Goal: Information Seeking & Learning: Learn about a topic

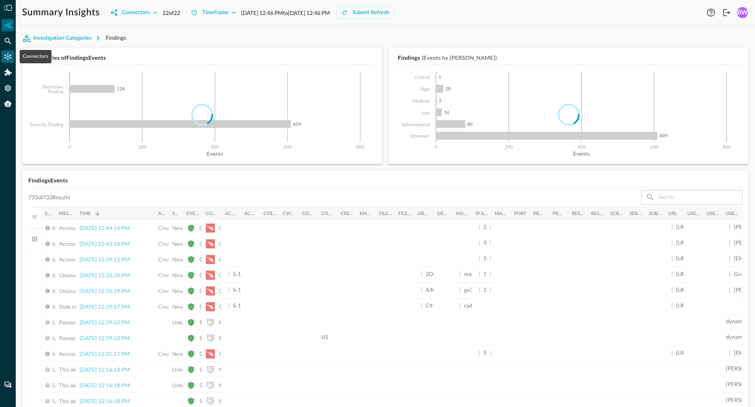
click at [8, 57] on icon "Connectors" at bounding box center [8, 56] width 7 height 7
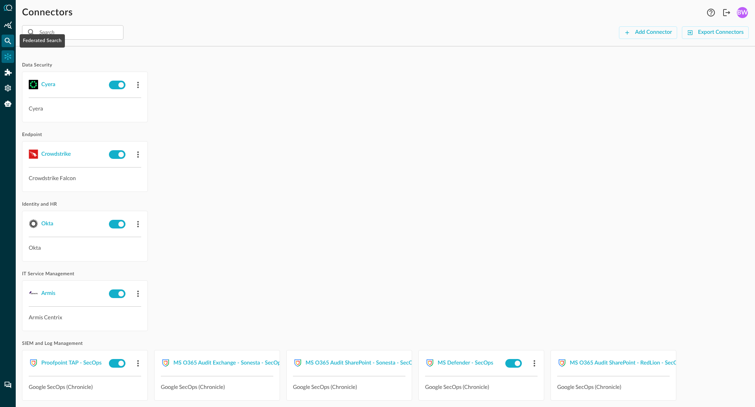
click at [10, 39] on icon "Federated Search" at bounding box center [8, 41] width 8 height 8
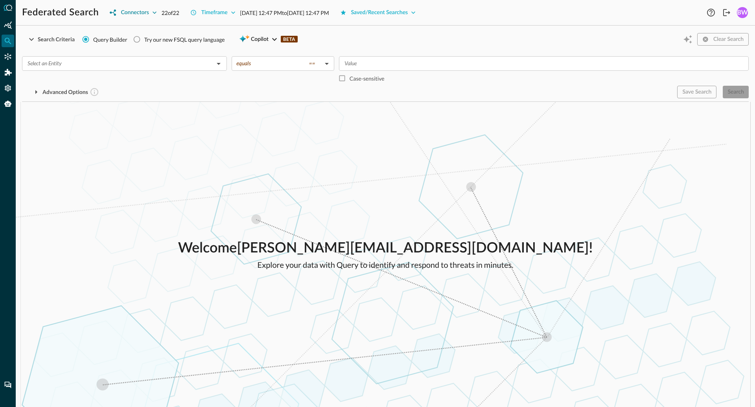
click at [145, 11] on div "Connectors" at bounding box center [135, 13] width 28 height 10
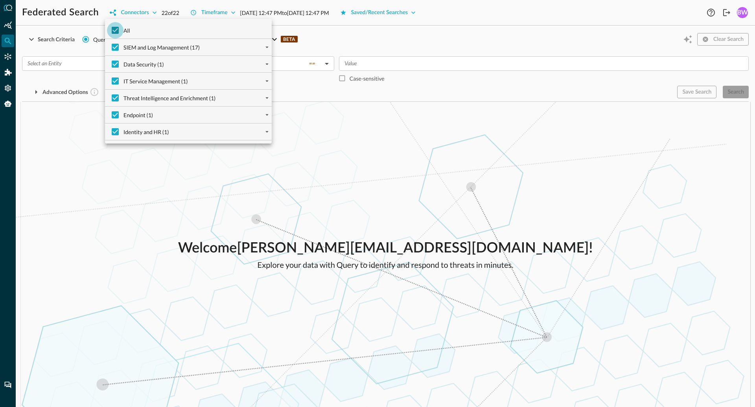
click at [111, 31] on input "All" at bounding box center [115, 30] width 17 height 17
checkbox input "false"
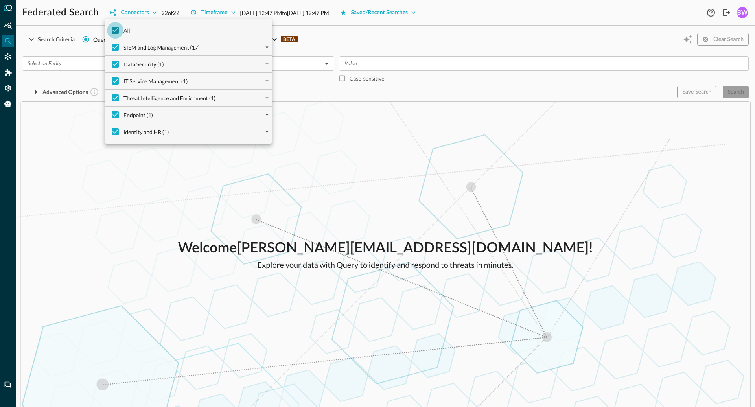
checkbox input "false"
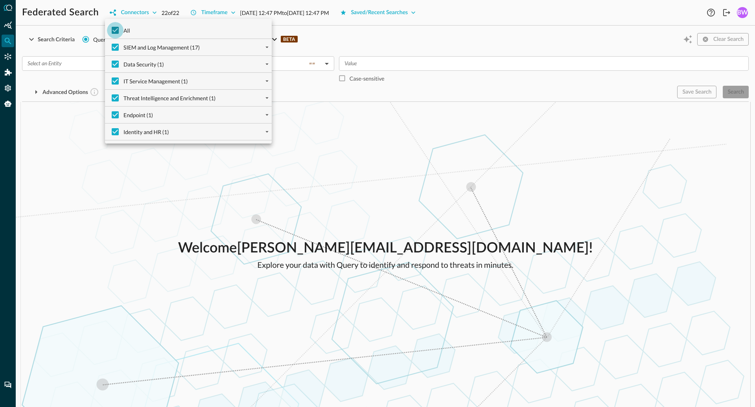
checkbox input "false"
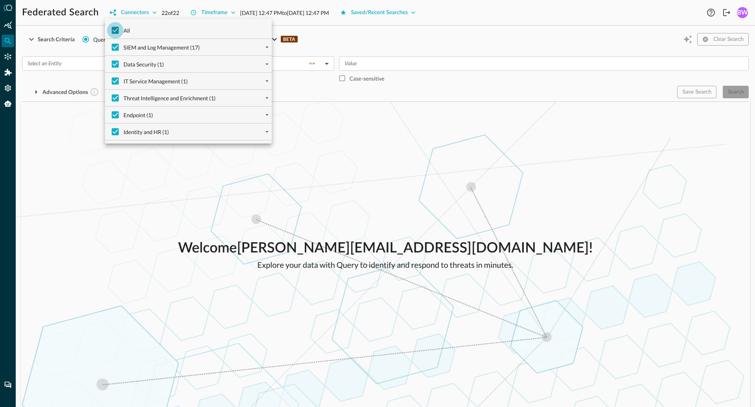
checkbox input "false"
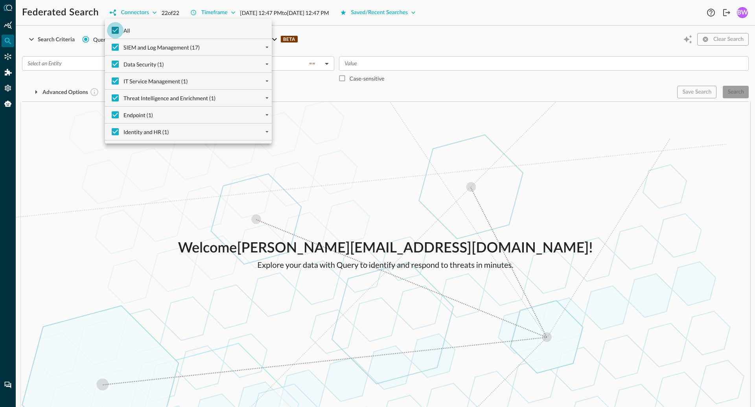
checkbox input "false"
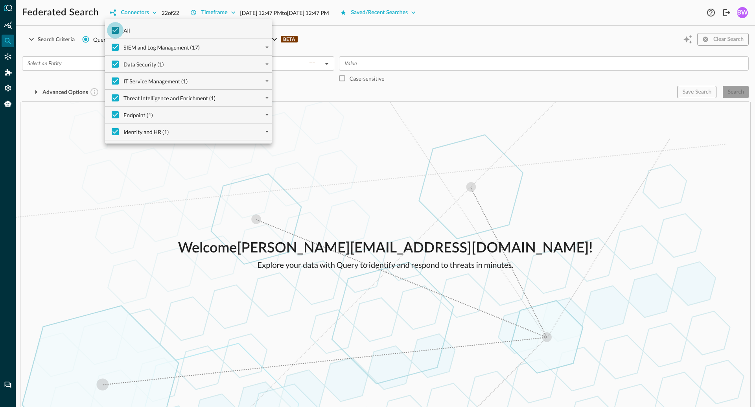
checkbox input "false"
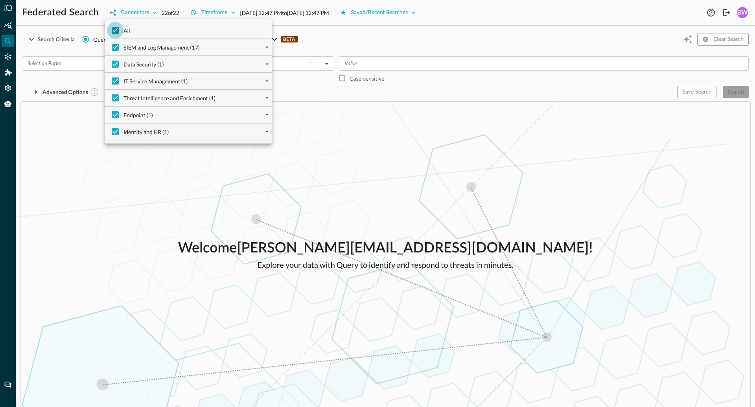
checkbox input "false"
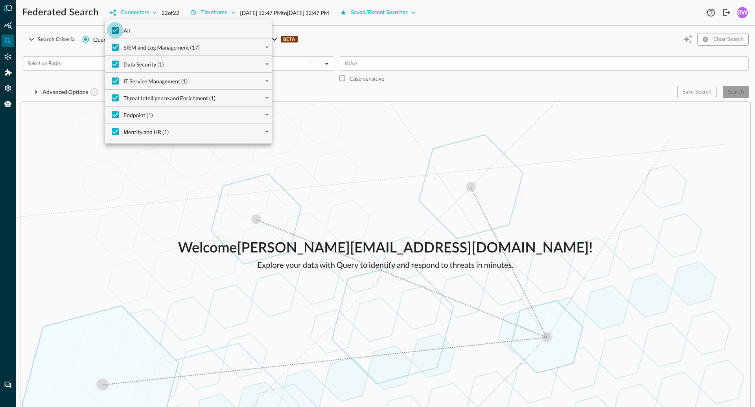
checkbox input "false"
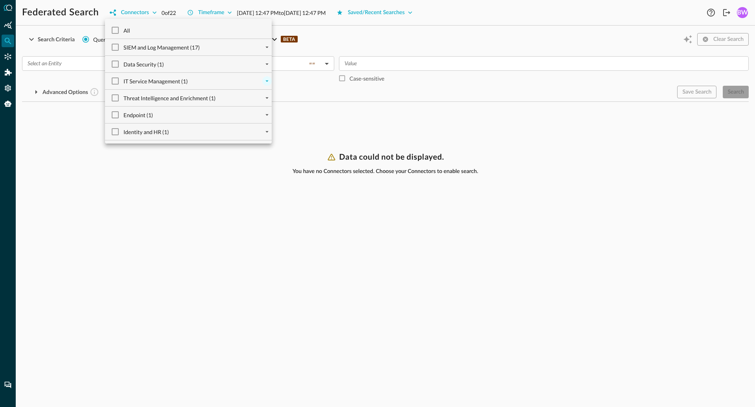
click at [264, 81] on icon "expand" at bounding box center [267, 80] width 7 height 7
click at [123, 98] on input "Armis Centrix (1)" at bounding box center [121, 97] width 17 height 17
checkbox input "true"
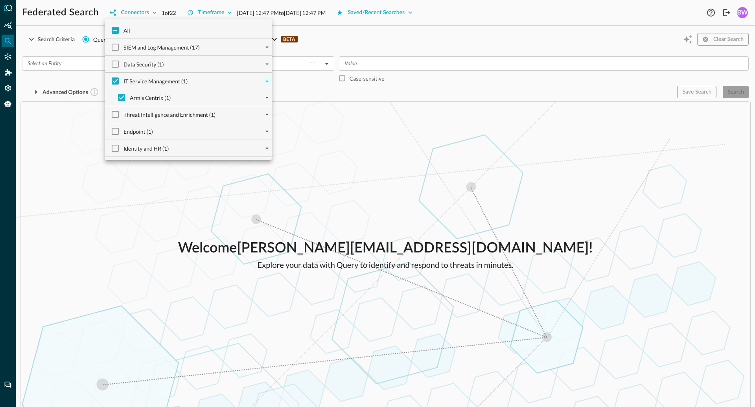
click at [135, 212] on div at bounding box center [377, 203] width 755 height 407
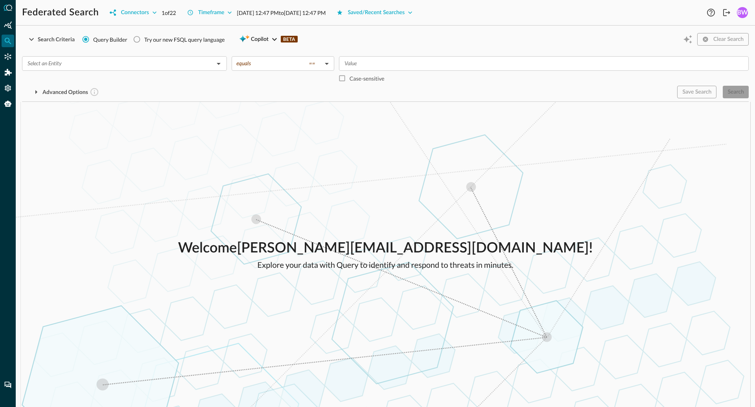
click at [77, 71] on div "​" at bounding box center [124, 70] width 205 height 29
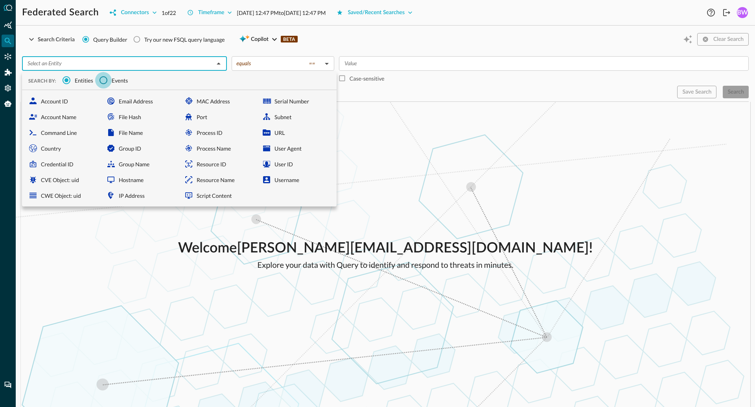
click at [103, 81] on input "Events" at bounding box center [103, 80] width 17 height 17
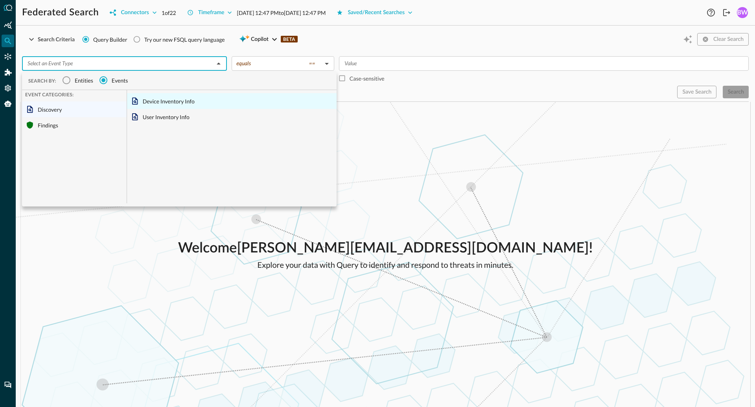
click at [167, 104] on div "Device Inventory Info" at bounding box center [232, 101] width 210 height 16
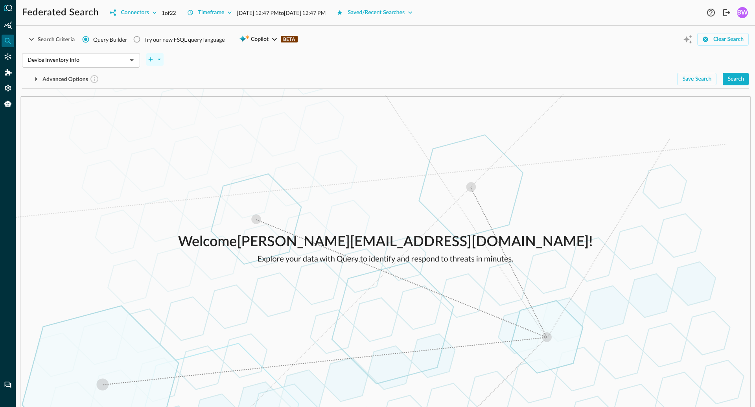
click at [158, 57] on icon "plus-arrow-button" at bounding box center [159, 59] width 7 height 7
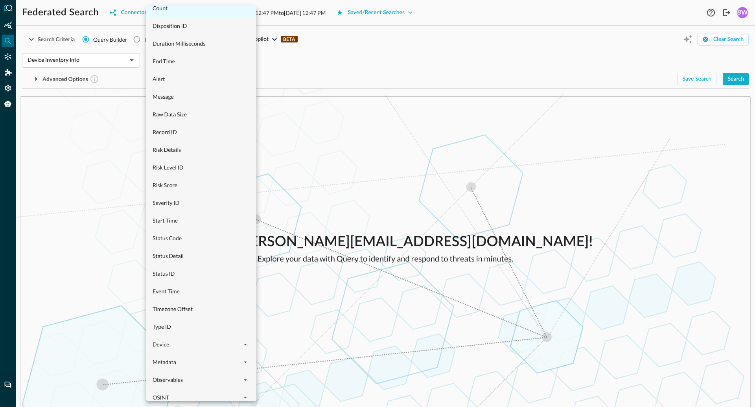
scroll to position [234, 0]
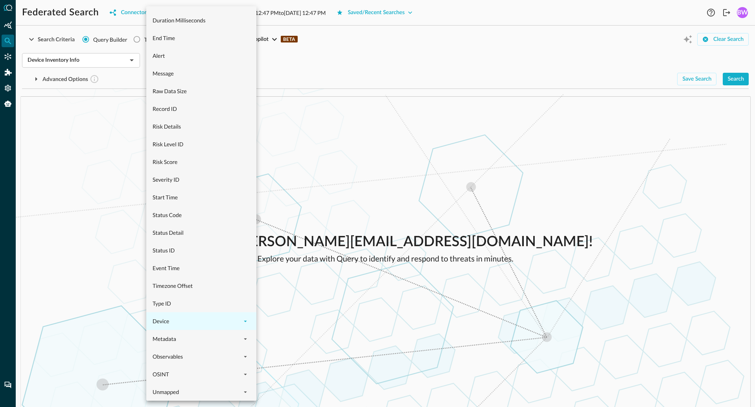
click at [245, 320] on icon "expand" at bounding box center [245, 321] width 7 height 7
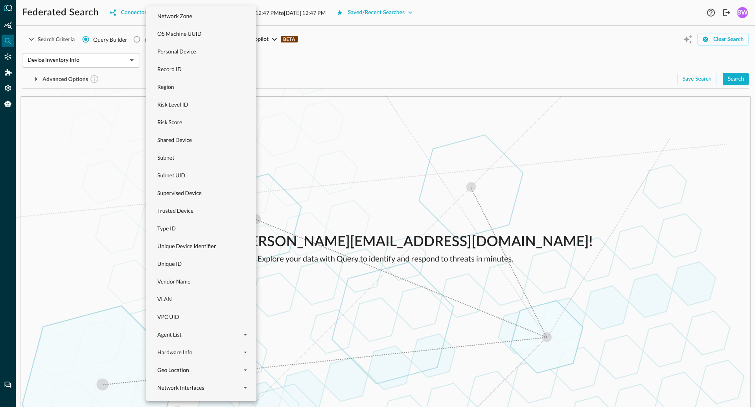
scroll to position [1076, 0]
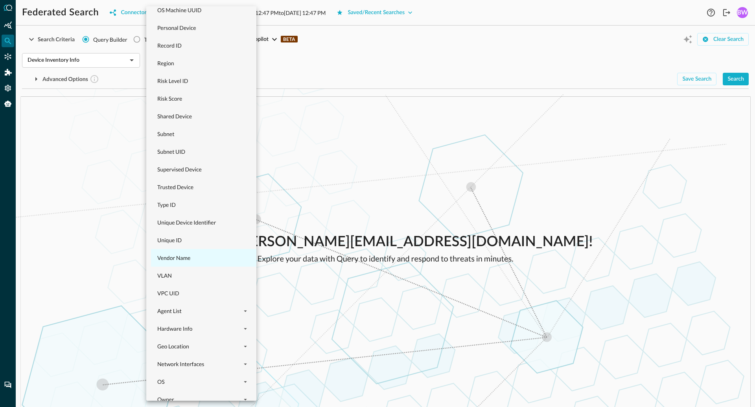
click at [183, 258] on span "Vendor Name" at bounding box center [206, 258] width 98 height 8
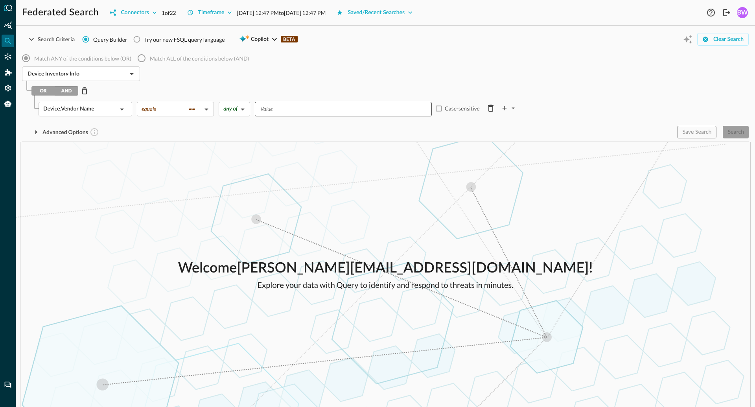
click at [295, 110] on input "Value" at bounding box center [342, 109] width 171 height 10
click at [205, 111] on body "Federated Search Connectors 1 of 22 Timeframe [DATE] 12:47 PM to [DATE] 12:47 P…" at bounding box center [377, 203] width 755 height 407
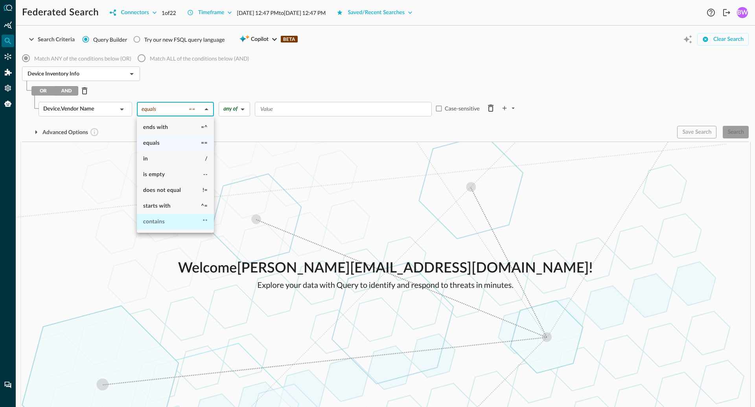
click at [167, 222] on li "contains **" at bounding box center [175, 222] width 77 height 16
type input "contains"
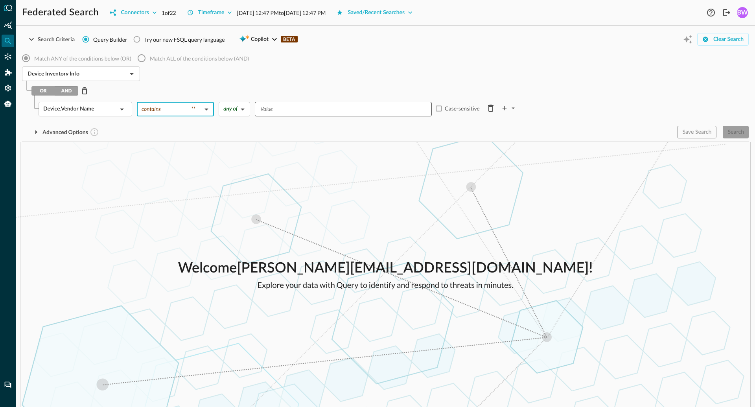
click at [276, 109] on input "Value" at bounding box center [342, 109] width 171 height 10
type input "Hu"
click at [584, 126] on div "Advanced Options" at bounding box center [346, 132] width 649 height 13
click at [731, 131] on div "Search" at bounding box center [736, 132] width 17 height 10
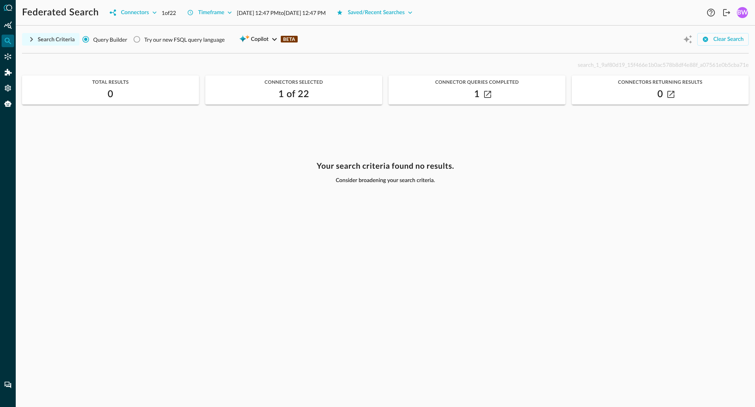
click at [33, 39] on icon "button" at bounding box center [31, 39] width 9 height 9
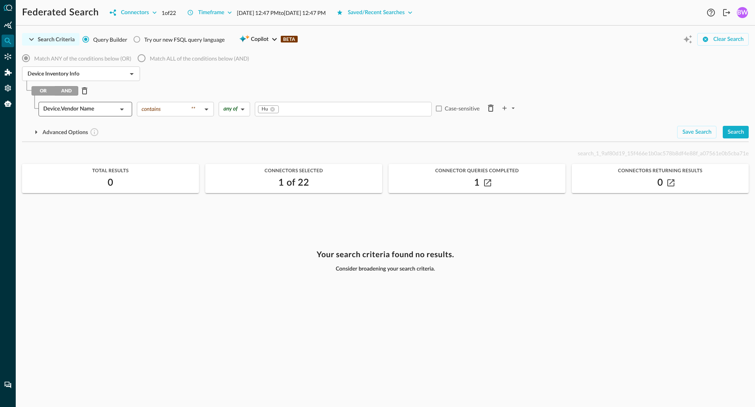
click at [122, 109] on icon at bounding box center [122, 110] width 4 height 2
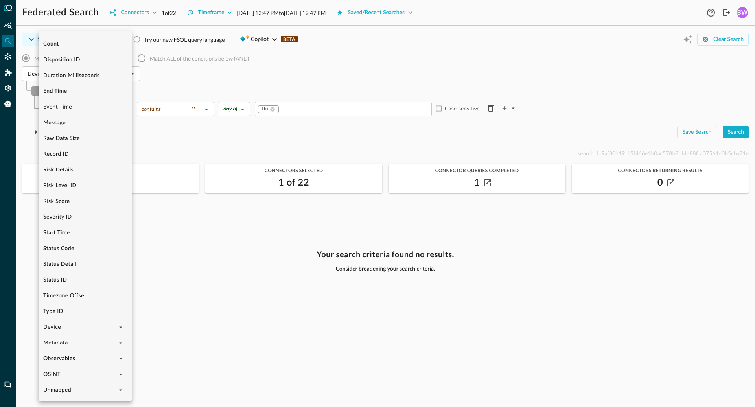
scroll to position [156, 0]
click at [122, 342] on icon "expand" at bounding box center [120, 342] width 7 height 7
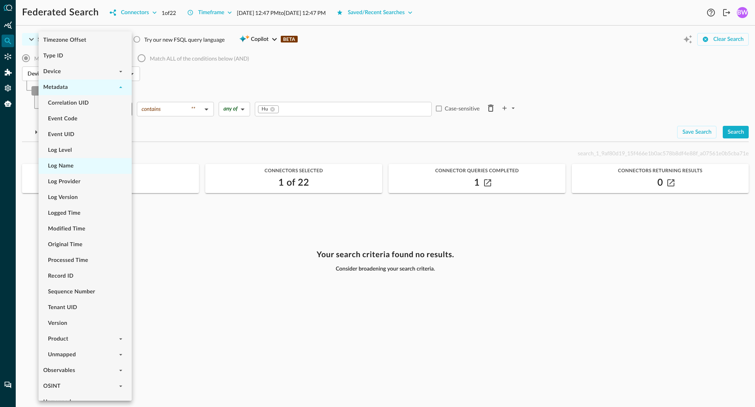
scroll to position [424, 0]
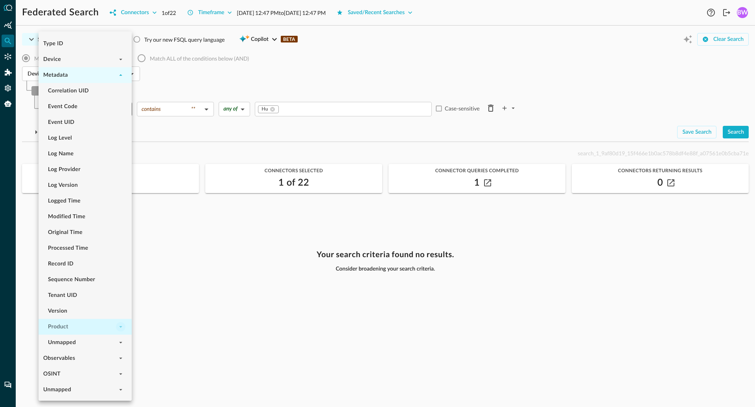
click at [120, 329] on icon "expand" at bounding box center [120, 326] width 7 height 7
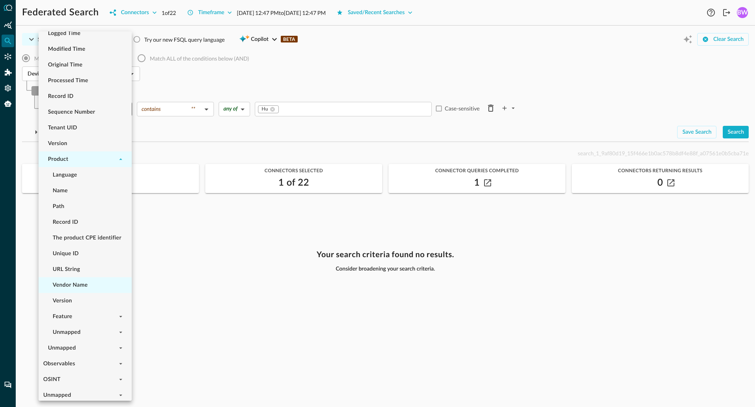
scroll to position [597, 0]
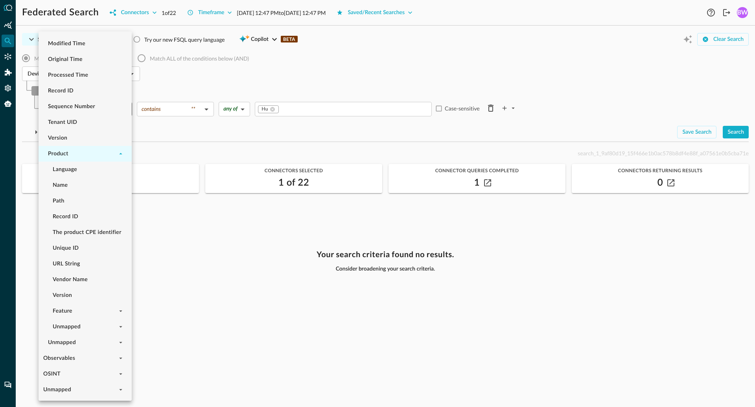
click at [160, 136] on div at bounding box center [377, 203] width 755 height 407
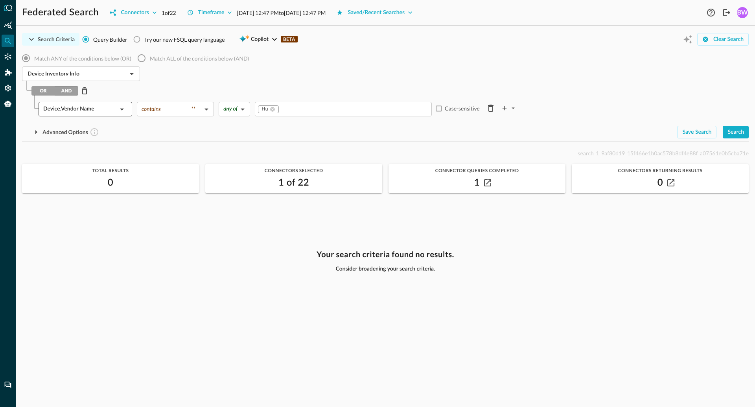
scroll to position [0, 0]
click at [185, 131] on div "Advanced Options" at bounding box center [346, 132] width 649 height 13
click at [219, 142] on div "Search Criteria Query Builder Try our new FSQL query language Copilot BETA Clea…" at bounding box center [385, 219] width 727 height 375
click at [163, 81] on div "Device Inventory Info ​" at bounding box center [385, 74] width 727 height 17
click at [133, 72] on icon "Open" at bounding box center [131, 73] width 9 height 9
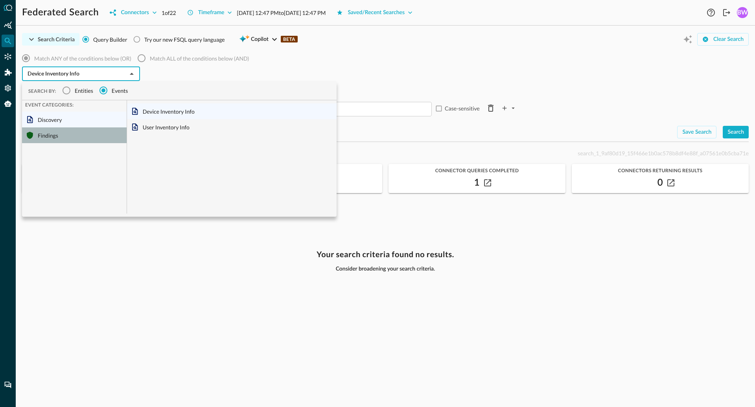
click at [43, 133] on div "Findings" at bounding box center [74, 135] width 105 height 16
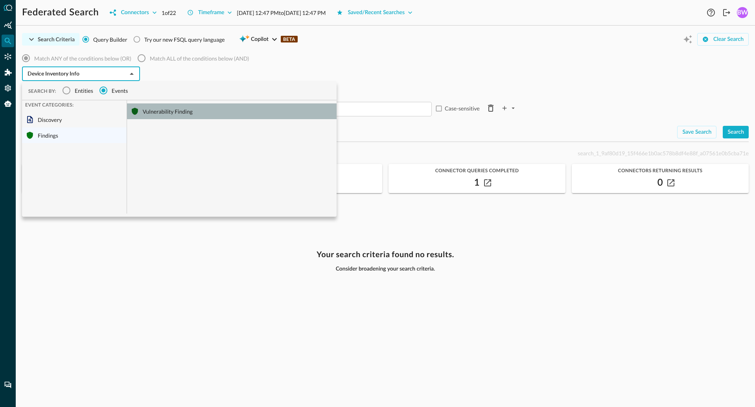
click at [170, 108] on div "Vulnerability Finding" at bounding box center [232, 111] width 210 height 16
type input "Vulnerability Finding"
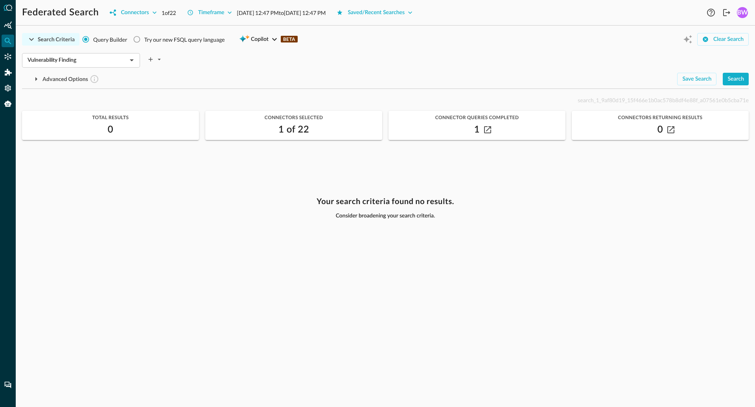
click at [254, 63] on div "Vulnerability Finding ​" at bounding box center [385, 58] width 727 height 17
click at [225, 10] on div "Timeframe" at bounding box center [211, 13] width 26 height 10
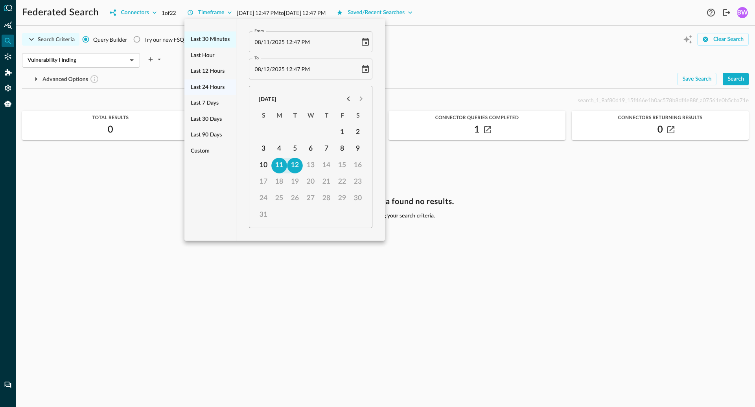
click at [211, 36] on span "Last 30 minutes" at bounding box center [210, 40] width 39 height 10
type input "[DATE] 12:20 PM"
type input "[DATE] 12:50 PM"
click at [473, 33] on div at bounding box center [377, 203] width 755 height 407
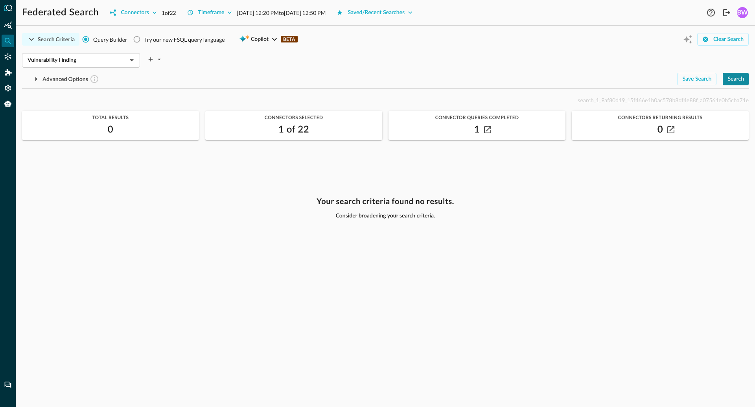
click at [737, 82] on div "Search" at bounding box center [736, 79] width 17 height 10
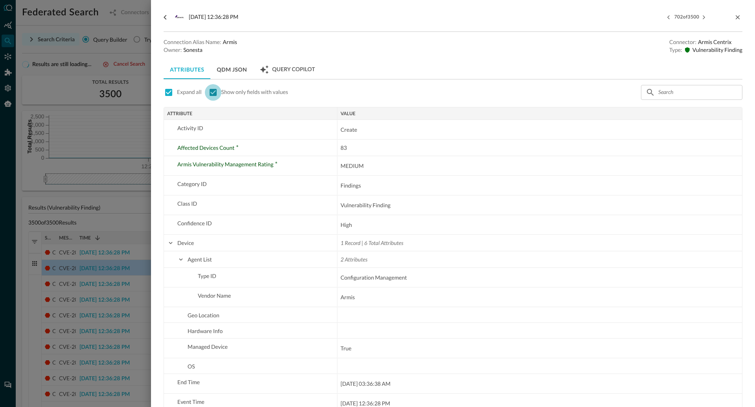
click at [212, 92] on input "checkbox" at bounding box center [213, 92] width 17 height 17
checkbox input "false"
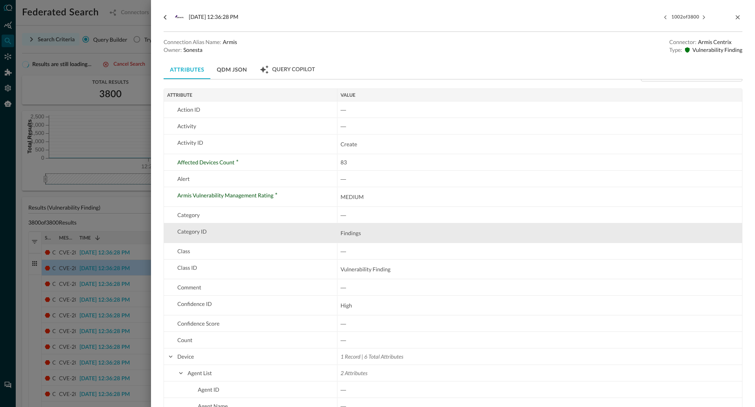
scroll to position [43, 0]
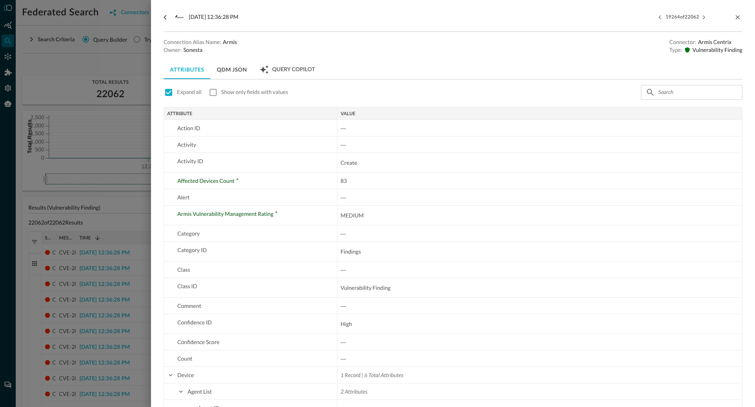
scroll to position [2673, 0]
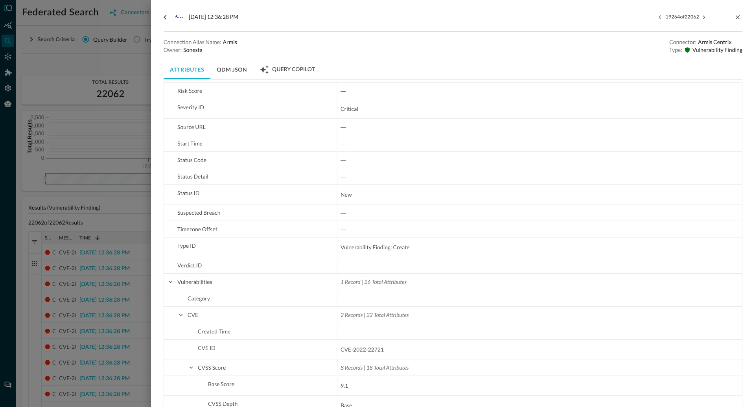
click at [63, 63] on div at bounding box center [377, 203] width 755 height 407
click at [11, 57] on div at bounding box center [377, 203] width 755 height 407
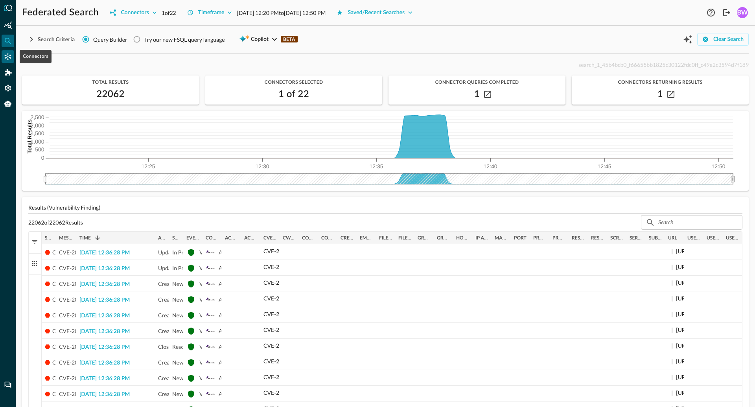
click at [7, 55] on icon "Connectors" at bounding box center [8, 57] width 8 height 8
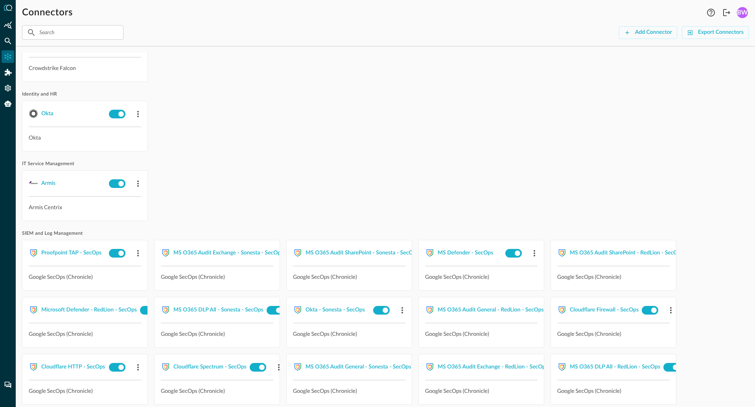
scroll to position [119, 0]
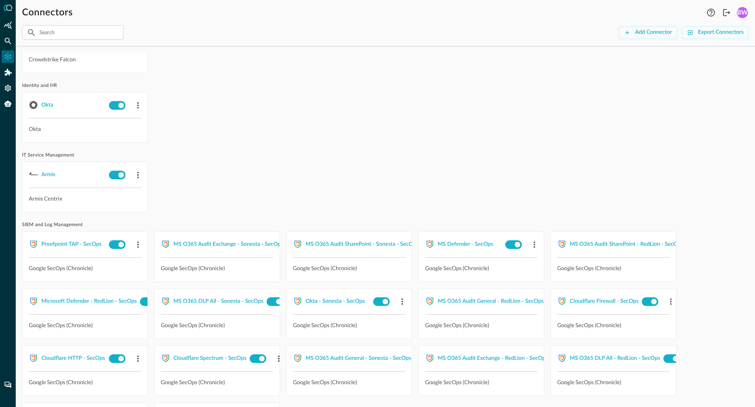
click at [271, 171] on div "Armis Armis Centrix" at bounding box center [385, 187] width 727 height 51
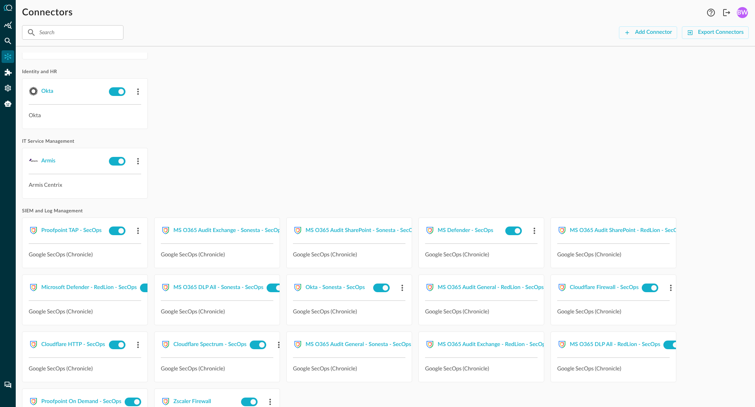
scroll to position [0, 0]
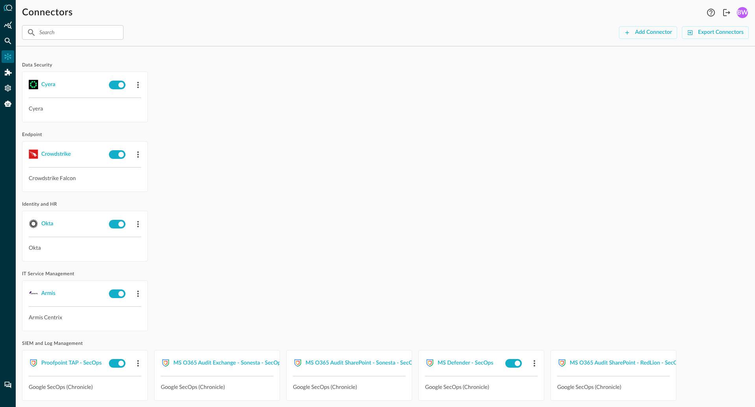
click at [250, 87] on div "Cyera Cyera" at bounding box center [385, 97] width 727 height 51
click at [163, 235] on div "Okta Okta" at bounding box center [385, 236] width 727 height 51
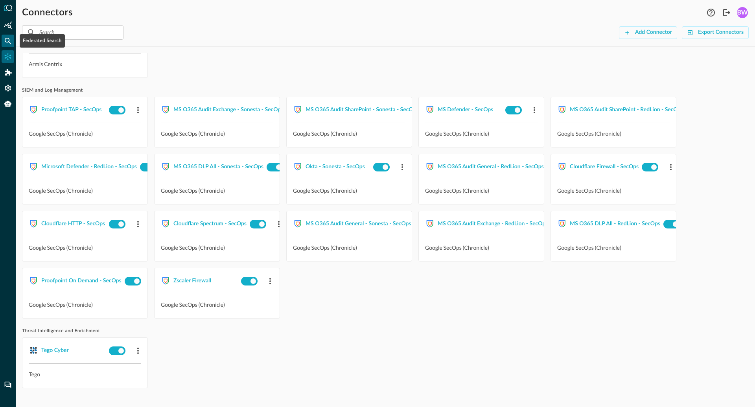
click at [9, 42] on icon "Federated Search" at bounding box center [8, 41] width 8 height 8
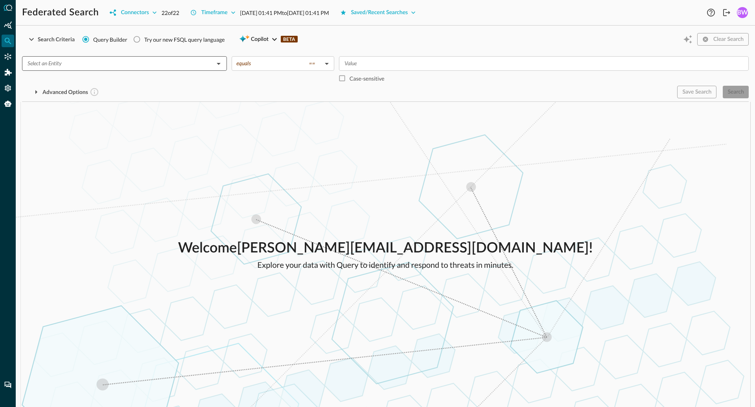
click at [137, 63] on input "text" at bounding box center [117, 64] width 187 height 10
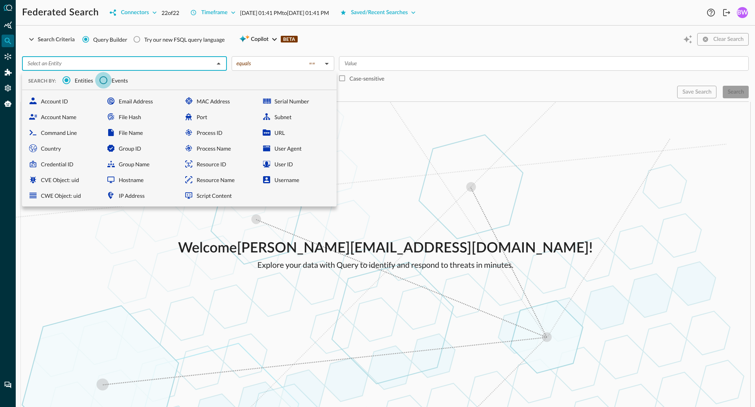
click at [108, 82] on input "Events" at bounding box center [103, 80] width 17 height 17
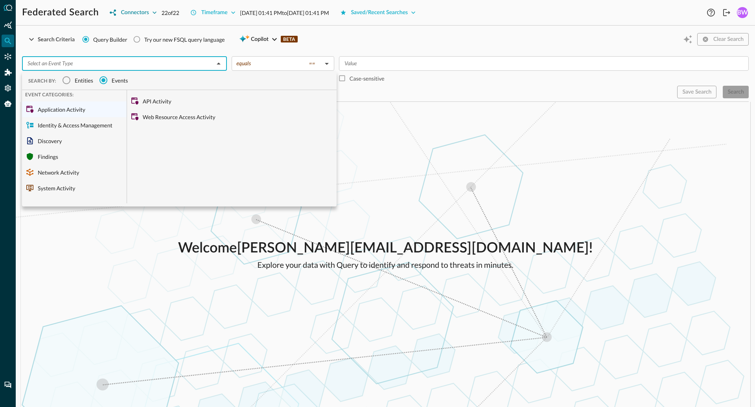
click at [151, 10] on icon "button" at bounding box center [155, 13] width 8 height 8
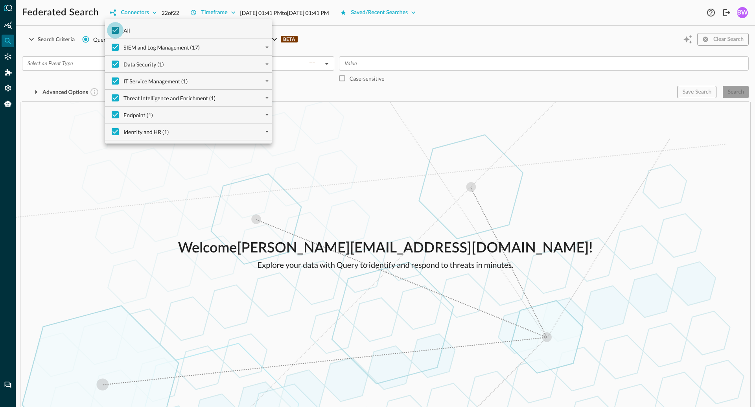
click at [116, 32] on input "All" at bounding box center [115, 30] width 17 height 17
checkbox input "false"
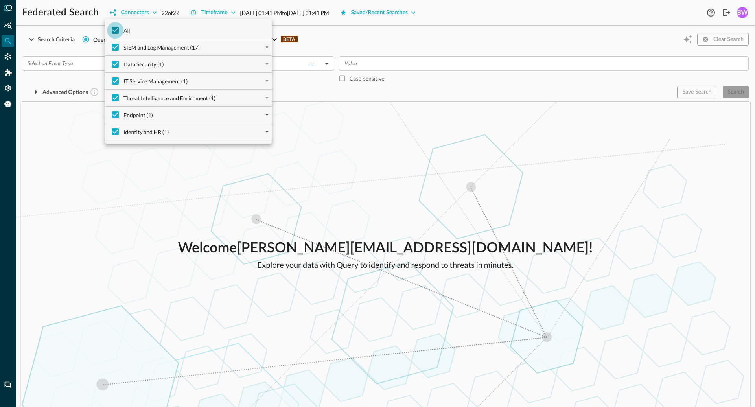
checkbox input "false"
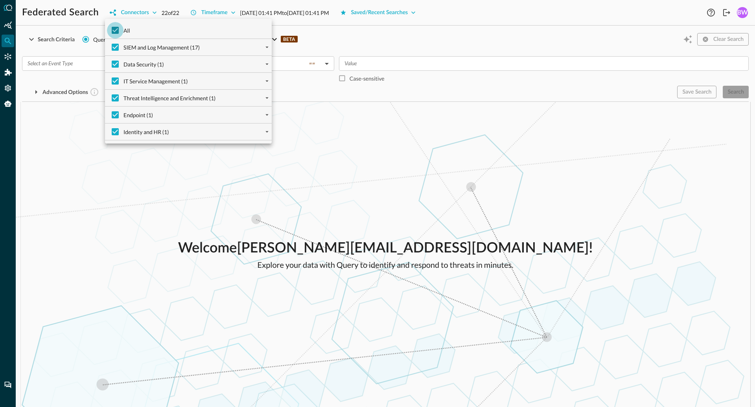
checkbox input "false"
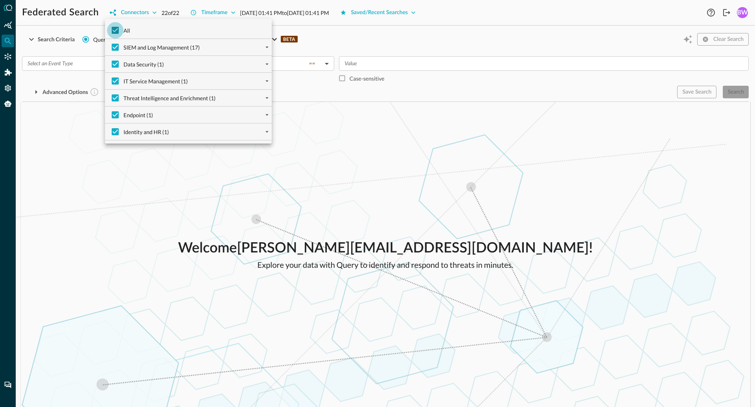
checkbox input "false"
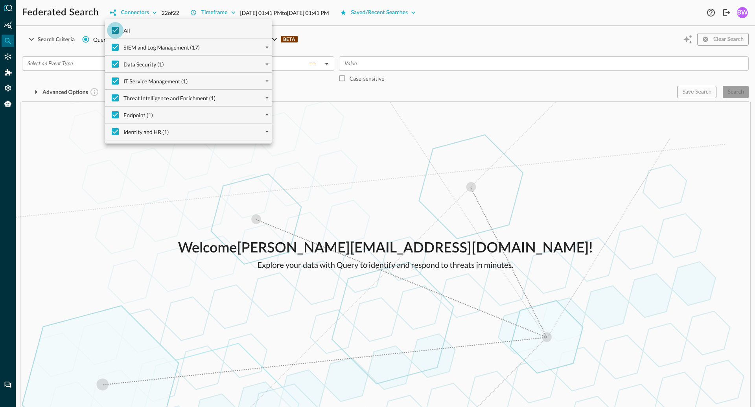
checkbox input "false"
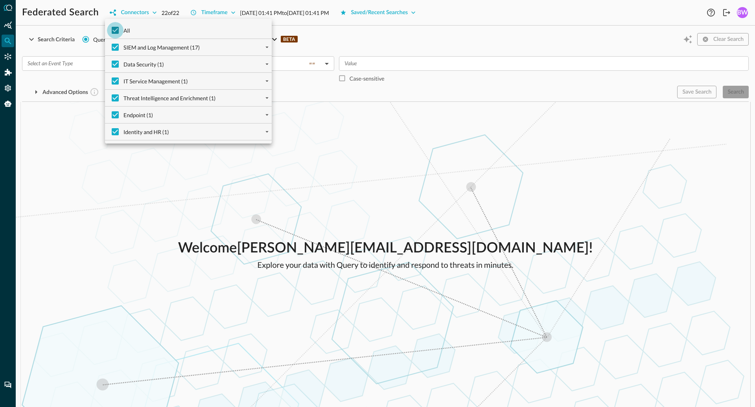
checkbox input "false"
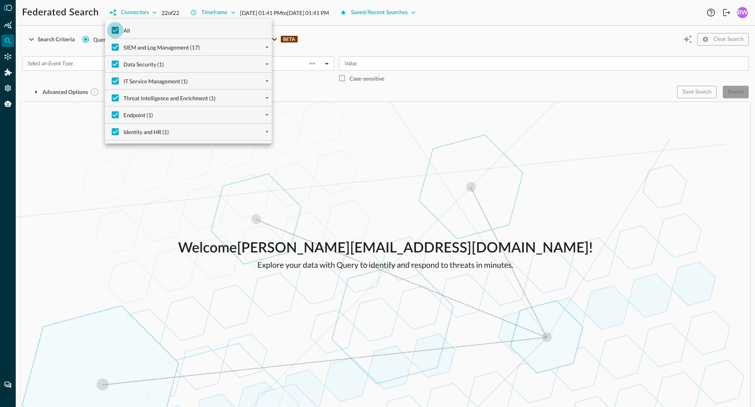
checkbox input "false"
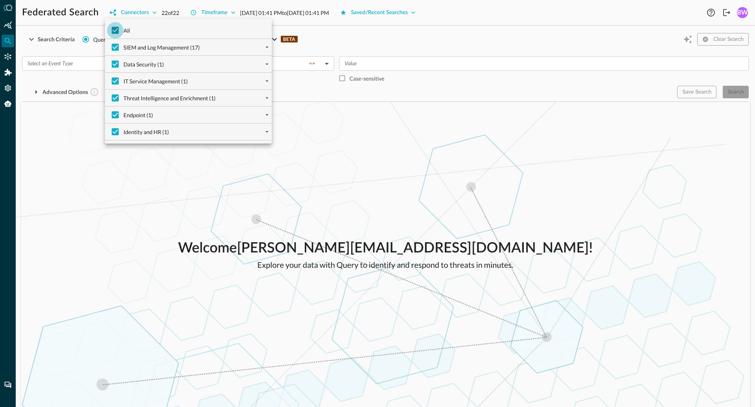
checkbox input "false"
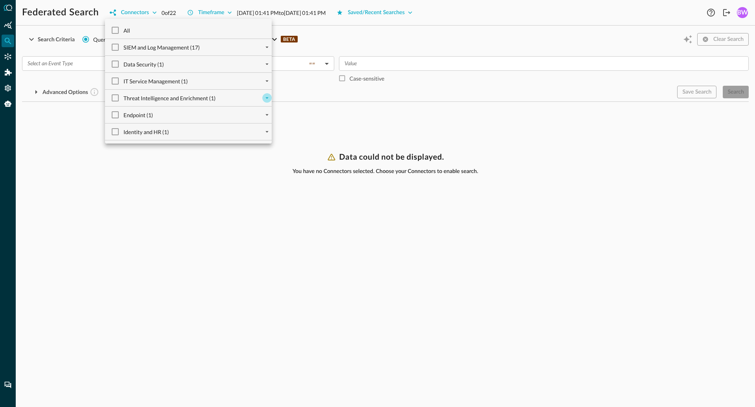
click at [265, 97] on icon "expand" at bounding box center [267, 97] width 7 height 7
click at [267, 98] on icon "collapse" at bounding box center [266, 98] width 3 height 2
click at [268, 79] on icon "expand" at bounding box center [267, 80] width 7 height 7
click at [120, 97] on input "Armis Centrix (1)" at bounding box center [121, 97] width 17 height 17
checkbox input "true"
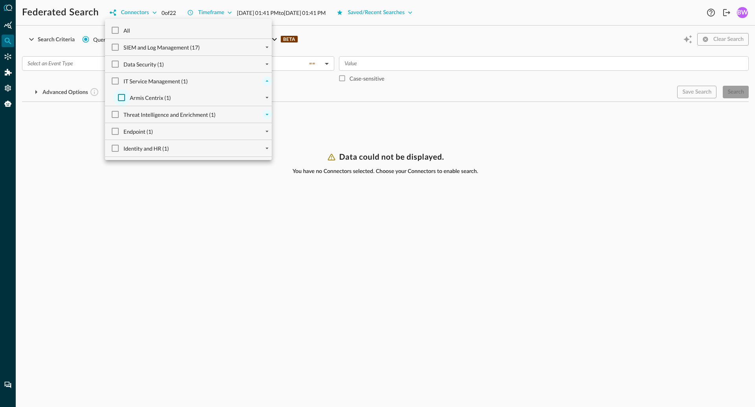
checkbox input "true"
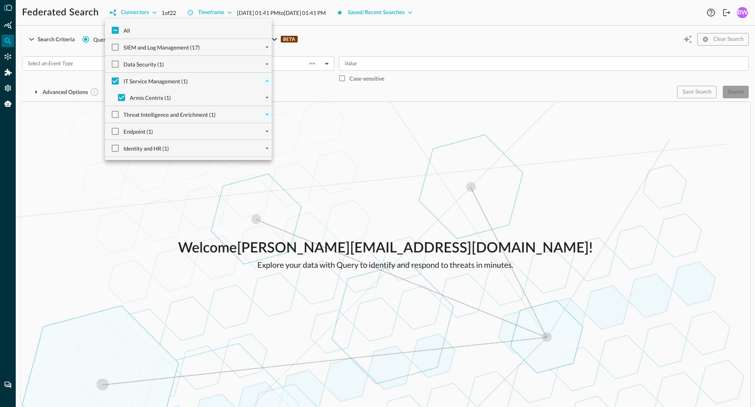
click at [110, 221] on div at bounding box center [377, 203] width 755 height 407
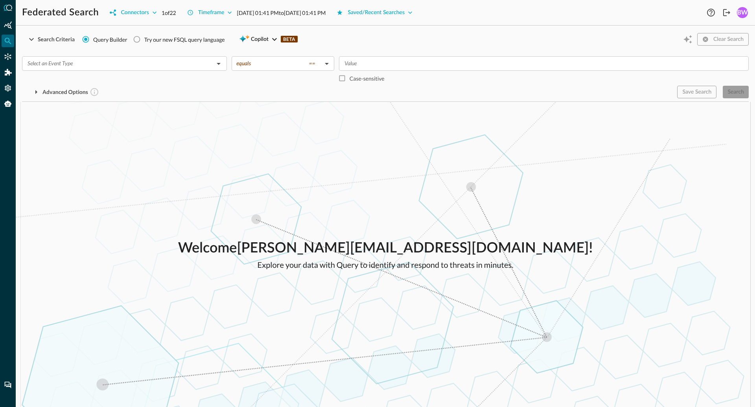
click at [119, 94] on div "Advanced Options" at bounding box center [346, 92] width 649 height 13
click at [113, 159] on div "Welcome brian.way+sonesta@secdataops.com ! Explore your data with Query to iden…" at bounding box center [385, 254] width 739 height 305
click at [155, 88] on div "Advanced Options" at bounding box center [346, 92] width 649 height 13
click at [97, 152] on div "Welcome brian.way+sonesta@secdataops.com ! Explore your data with Query to iden…" at bounding box center [385, 254] width 739 height 305
click at [131, 93] on div "Advanced Options" at bounding box center [346, 92] width 649 height 13
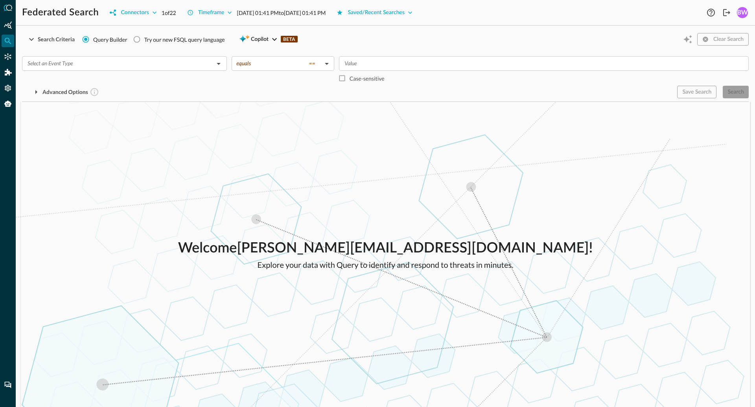
click at [39, 81] on div "​" at bounding box center [124, 70] width 205 height 29
click at [197, 81] on div "​" at bounding box center [124, 70] width 205 height 29
click at [175, 142] on div "Welcome brian.way+sonesta@secdataops.com ! Explore your data with Query to iden…" at bounding box center [385, 254] width 739 height 305
click at [35, 92] on icon "button" at bounding box center [36, 92] width 2 height 4
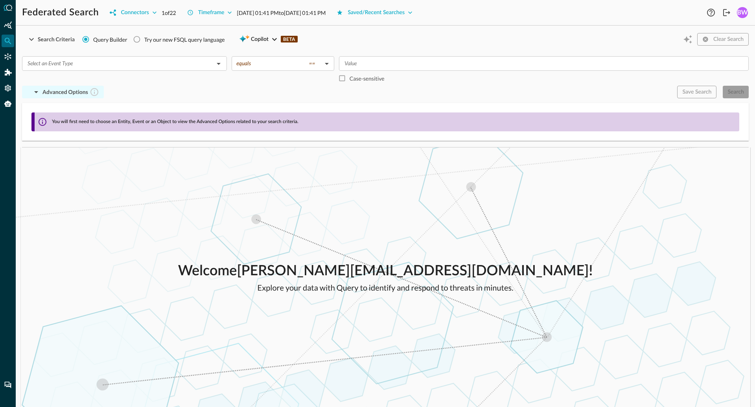
click at [35, 92] on icon "button" at bounding box center [36, 92] width 4 height 2
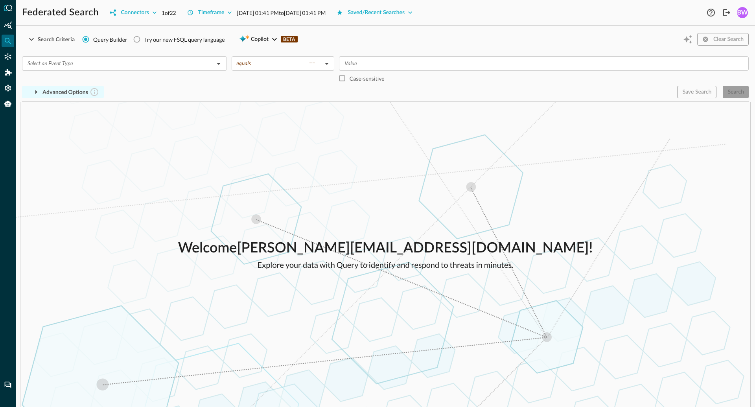
click at [148, 152] on div "Welcome brian.way+sonesta@secdataops.com ! Explore your data with Query to iden…" at bounding box center [385, 254] width 739 height 305
click at [218, 178] on div "Welcome brian.way+sonesta@secdataops.com ! Explore your data with Query to iden…" at bounding box center [385, 254] width 739 height 305
click at [245, 248] on p "Welcome brian.way+sonesta@secdataops.com !" at bounding box center [385, 248] width 415 height 21
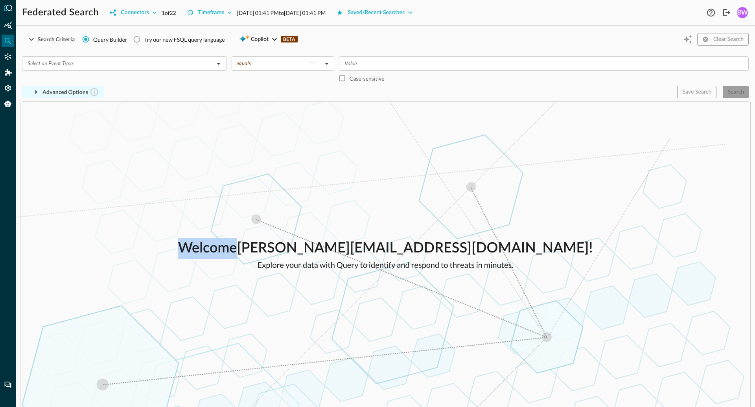
click at [245, 248] on p "Welcome brian.way+sonesta@secdataops.com !" at bounding box center [385, 248] width 415 height 21
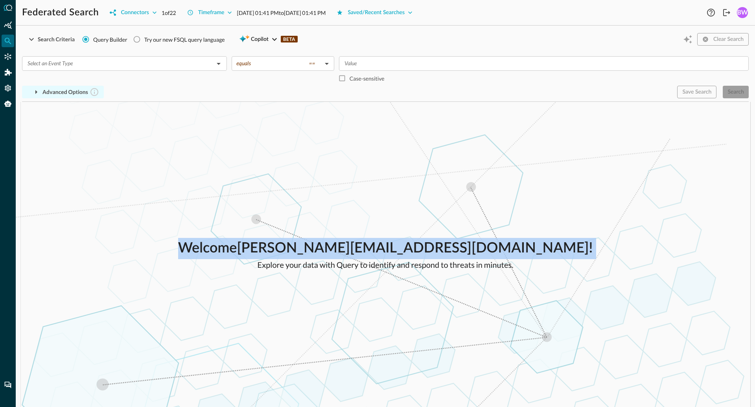
click at [245, 248] on p "Welcome brian.way+sonesta@secdataops.com !" at bounding box center [385, 248] width 415 height 21
click at [255, 262] on p "Explore your data with Query to identify and respond to threats in minutes." at bounding box center [385, 265] width 415 height 12
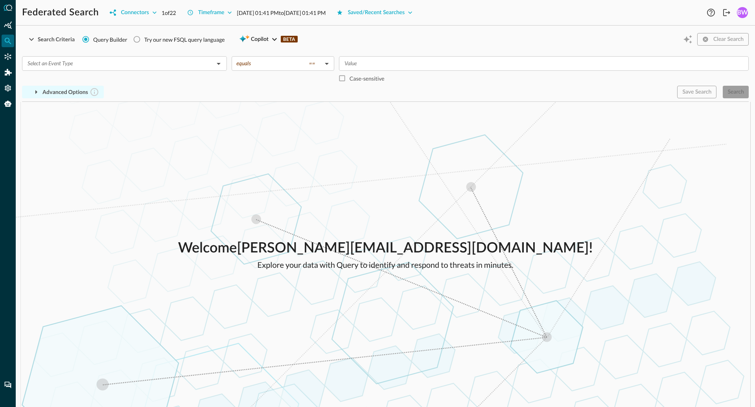
click at [268, 263] on p "Explore your data with Query to identify and respond to threats in minutes." at bounding box center [385, 265] width 415 height 12
click at [293, 268] on p "Explore your data with Query to identify and respond to threats in minutes." at bounding box center [385, 265] width 415 height 12
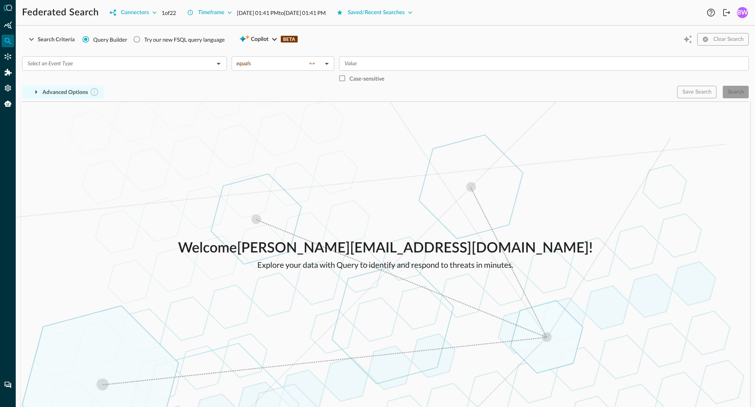
click at [126, 89] on div "Advanced Options" at bounding box center [346, 92] width 649 height 13
click at [39, 91] on icon "button" at bounding box center [35, 91] width 9 height 9
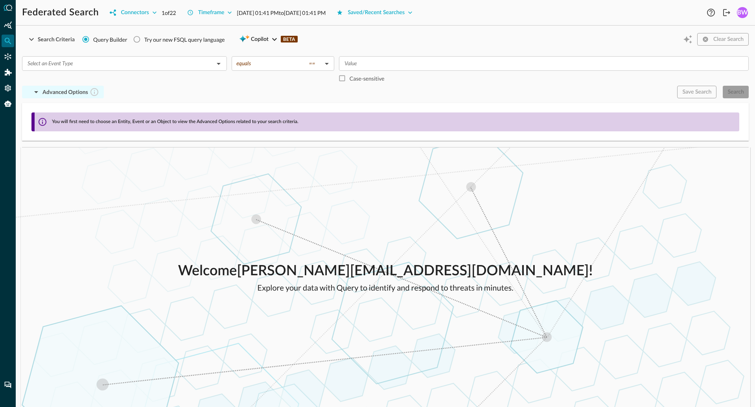
click at [39, 91] on icon "button" at bounding box center [35, 91] width 9 height 9
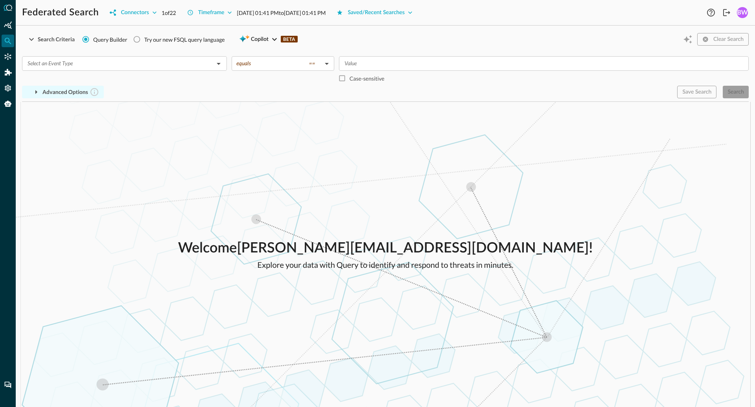
click at [147, 88] on div "Advanced Options" at bounding box center [346, 92] width 649 height 13
click at [136, 84] on div "​" at bounding box center [124, 70] width 205 height 29
click at [154, 146] on div "Welcome brian.way+sonesta@secdataops.com ! Explore your data with Query to iden…" at bounding box center [385, 254] width 739 height 305
click at [204, 84] on div "​" at bounding box center [124, 70] width 205 height 29
click at [361, 99] on div "Search Criteria Query Builder Try our new FSQL query language Copilot BETA Clea…" at bounding box center [385, 67] width 727 height 70
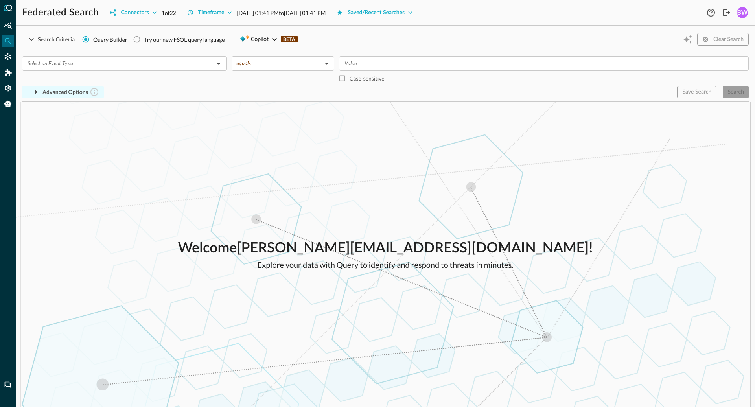
click at [321, 93] on div "Advanced Options" at bounding box center [346, 92] width 649 height 13
click at [340, 92] on div "Advanced Options" at bounding box center [346, 92] width 649 height 13
click at [347, 39] on div "Search Criteria Query Builder Try our new FSQL query language Copilot BETA Clea…" at bounding box center [385, 39] width 727 height 15
click at [224, 172] on div "Welcome brian.way+sonesta@secdataops.com ! Explore your data with Query to iden…" at bounding box center [385, 254] width 739 height 305
click at [217, 141] on div "Welcome brian.way+sonesta@secdataops.com ! Explore your data with Query to iden…" at bounding box center [385, 254] width 739 height 305
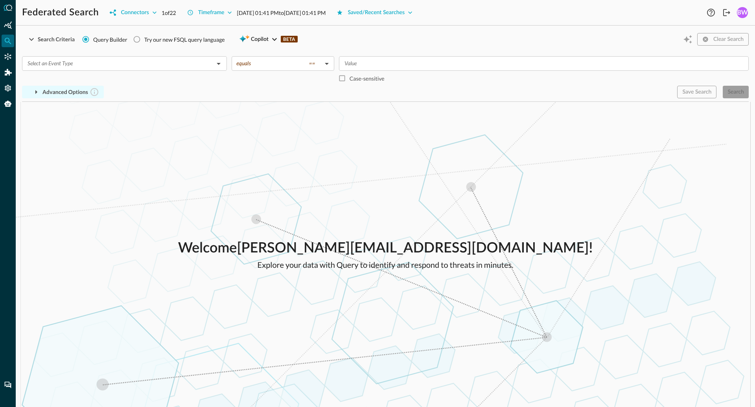
click at [196, 138] on div "Welcome brian.way+sonesta@secdataops.com ! Explore your data with Query to iden…" at bounding box center [385, 254] width 739 height 305
click at [179, 93] on div "Advanced Options" at bounding box center [346, 92] width 649 height 13
click at [38, 92] on icon "button" at bounding box center [35, 91] width 9 height 9
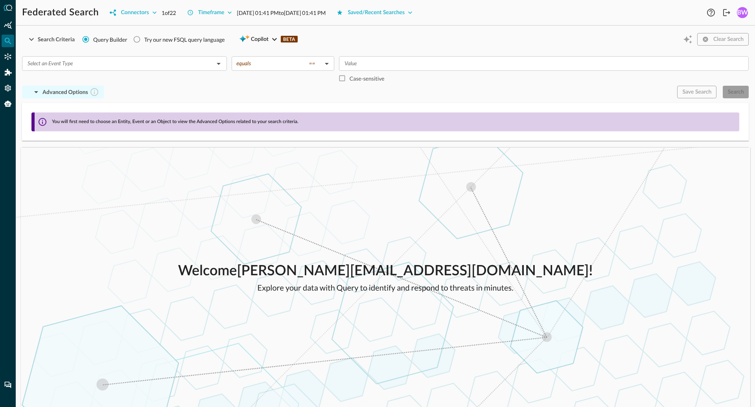
click at [125, 195] on div "Welcome brian.way+sonesta@secdataops.com ! Explore your data with Query to iden…" at bounding box center [385, 277] width 739 height 260
click at [35, 91] on icon "button" at bounding box center [35, 91] width 9 height 9
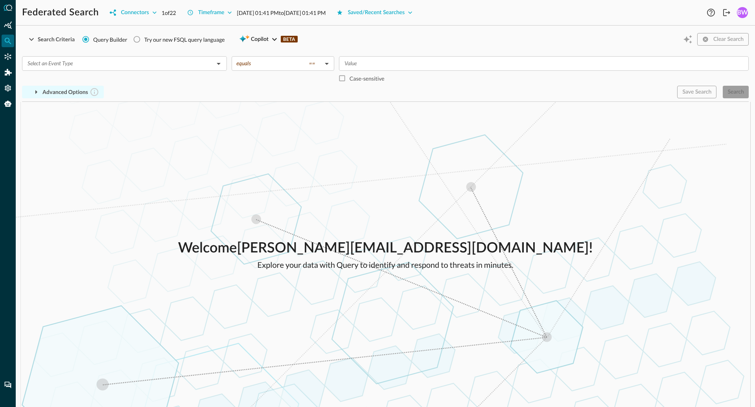
click at [37, 92] on icon "button" at bounding box center [35, 91] width 9 height 9
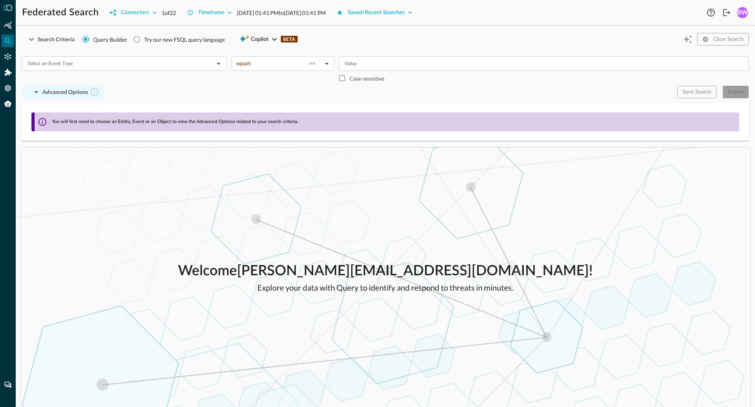
click at [152, 195] on div "Welcome brian.way+sonesta@secdataops.com ! Explore your data with Query to iden…" at bounding box center [385, 277] width 739 height 260
click at [37, 92] on icon "button" at bounding box center [35, 91] width 9 height 9
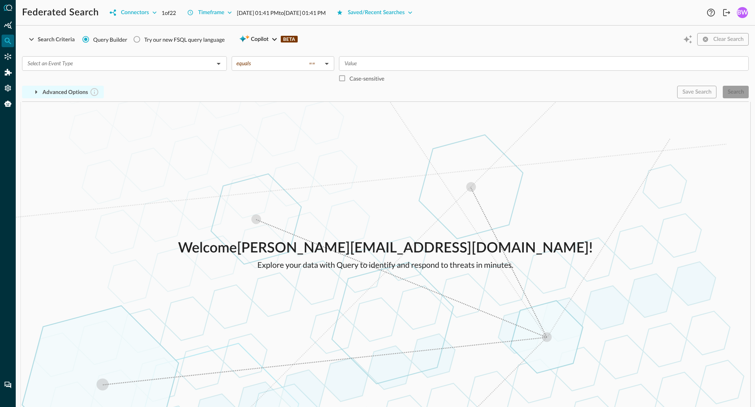
click at [103, 179] on div "Welcome brian.way+sonesta@secdataops.com ! Explore your data with Query to iden…" at bounding box center [385, 254] width 739 height 305
click at [82, 164] on div "Welcome brian.way+sonesta@secdataops.com ! Explore your data with Query to iden…" at bounding box center [385, 254] width 739 height 305
click at [83, 63] on input "text" at bounding box center [117, 64] width 187 height 10
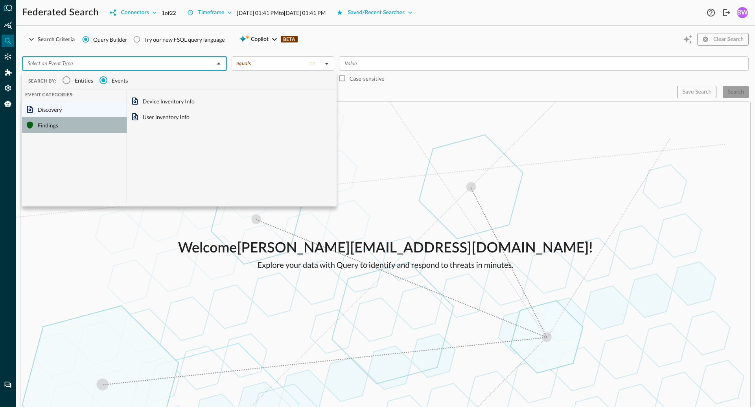
click at [44, 124] on div "Findings" at bounding box center [74, 125] width 105 height 16
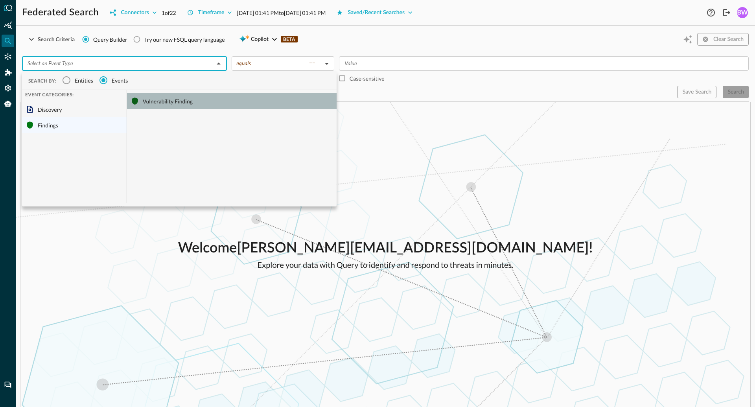
click at [161, 100] on div "Vulnerability Finding" at bounding box center [232, 101] width 210 height 16
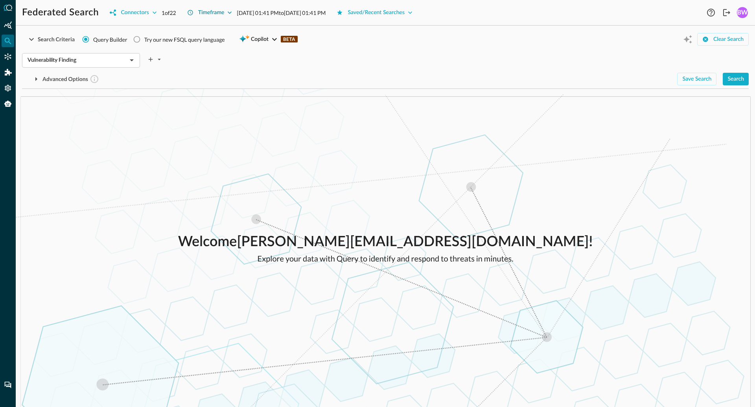
click at [218, 9] on div "Timeframe" at bounding box center [211, 13] width 26 height 10
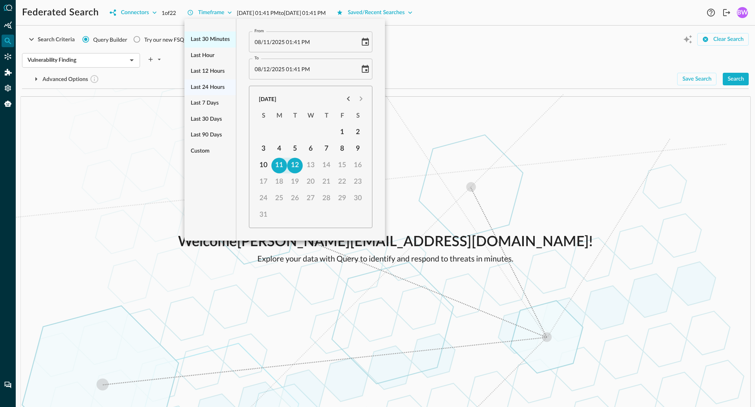
click at [210, 36] on span "Last 30 minutes" at bounding box center [210, 40] width 39 height 10
type input "08/12/2025 01:46 PM"
type input "08/12/2025 02:16 PM"
click at [553, 68] on div at bounding box center [377, 203] width 755 height 407
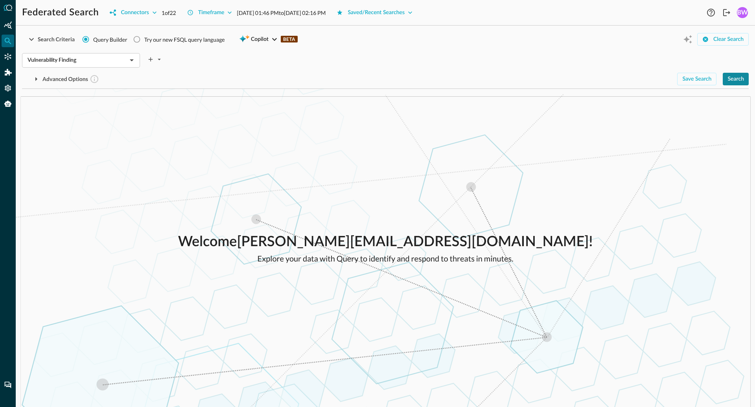
click at [735, 82] on div "Search" at bounding box center [736, 79] width 17 height 10
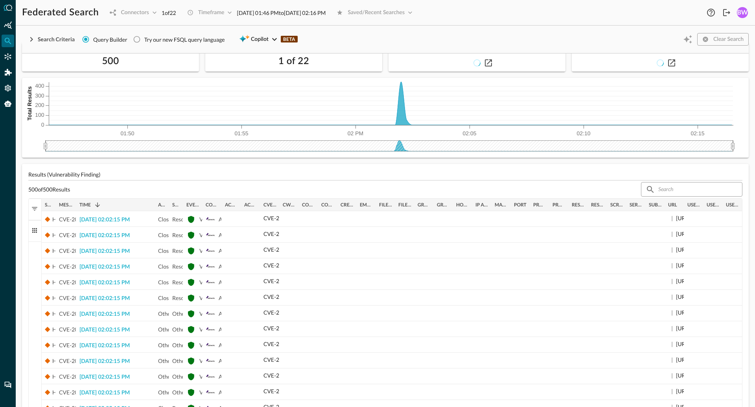
scroll to position [35, 0]
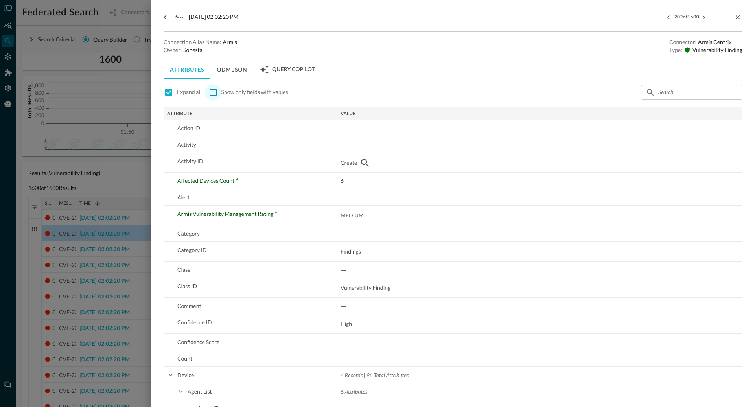
click at [213, 93] on input "checkbox" at bounding box center [213, 92] width 17 height 17
checkbox input "true"
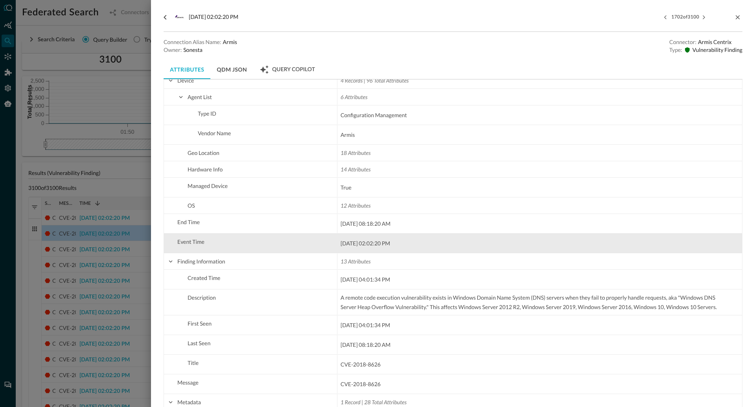
scroll to position [167, 0]
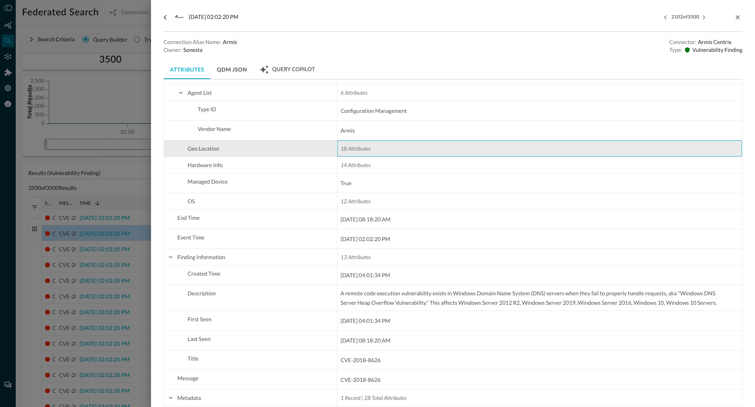
click at [353, 148] on span "18 Attributes" at bounding box center [356, 148] width 30 height 7
click at [232, 151] on span "Geo Location" at bounding box center [255, 149] width 157 height 16
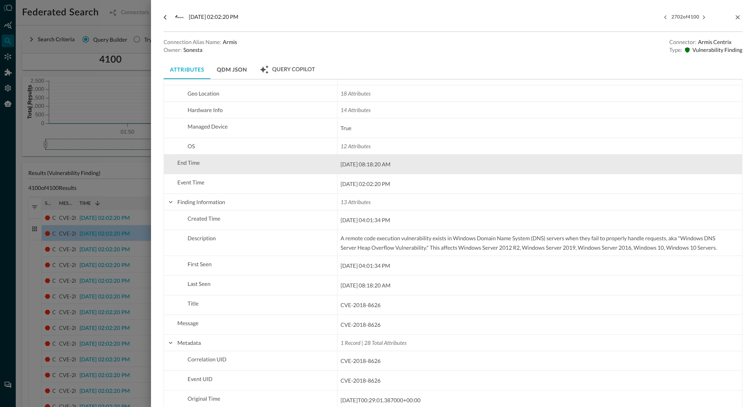
scroll to position [228, 0]
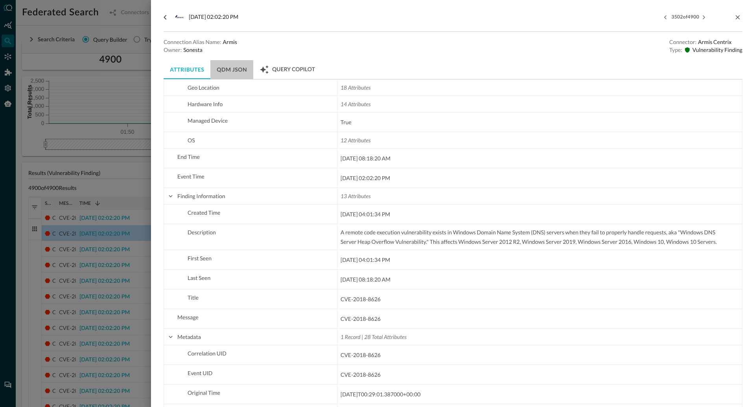
click at [233, 71] on button "QDM JSON" at bounding box center [231, 69] width 43 height 19
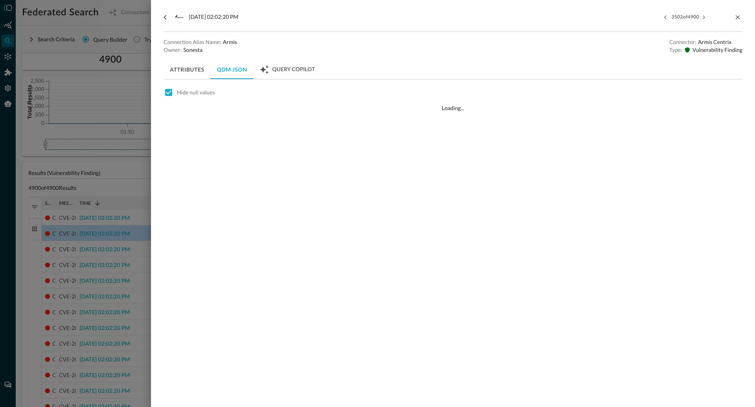
scroll to position [0, 0]
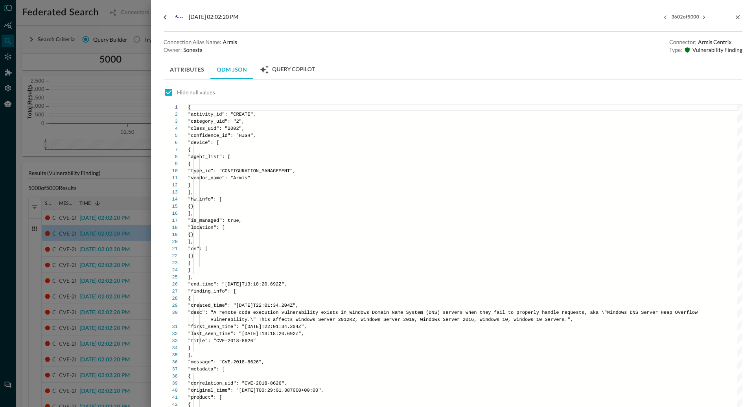
type textarea ""vendor_name": "Armis" } ], "hw_info": [ {} ], "is_managed": true, "location": …"
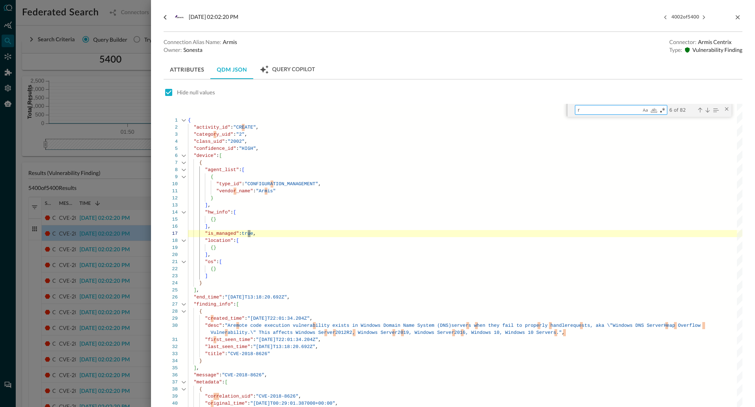
type textarea "re"
type textarea ""os": [ {} ] } ], "end_time": "2025-08-09T13:18:20.692Z", "finding_info": [ { "…"
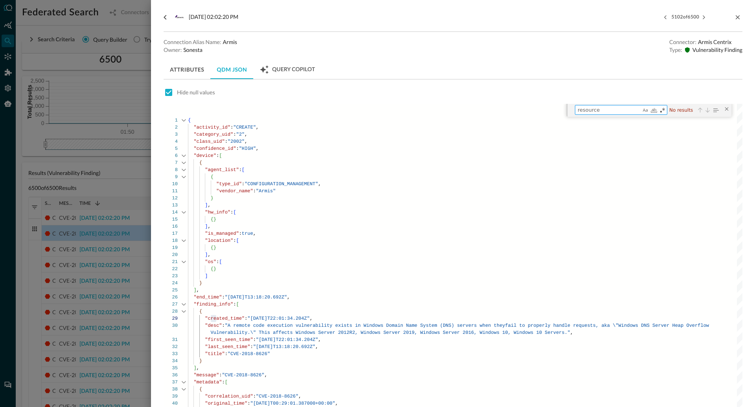
type textarea "resource"
type textarea "{ "activity_id": "CREATE", "category_uid": "2", "class_uid": "2002", "confidenc…"
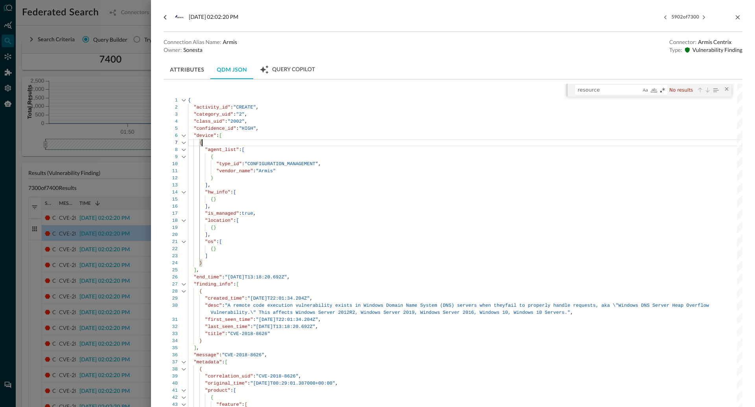
click at [586, 91] on textarea "resource" at bounding box center [608, 89] width 66 height 9
type textarea "D"
type textarea ""os": [ {} ] } ], "end_time": "2025-08-09T13:18:20.692Z", "finding_info": [ { "…"
type textarea "De"
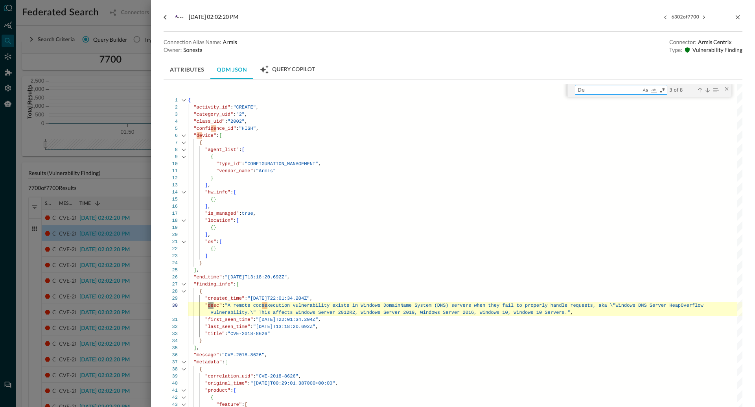
type textarea "{ "activity_id": "CREATE", "category_uid": "2", "class_uid": "2002", "confidenc…"
type textarea "D"
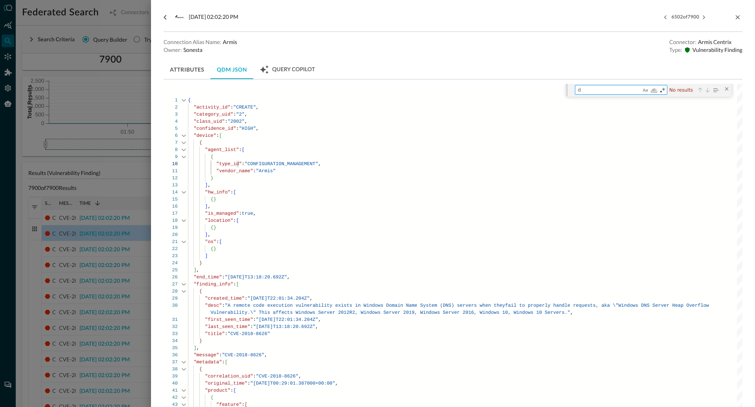
type textarea "de"
type textarea ""os": [ {} ] } ], "end_time": "2025-08-09T13:18:20.692Z", "finding_info": [ { "…"
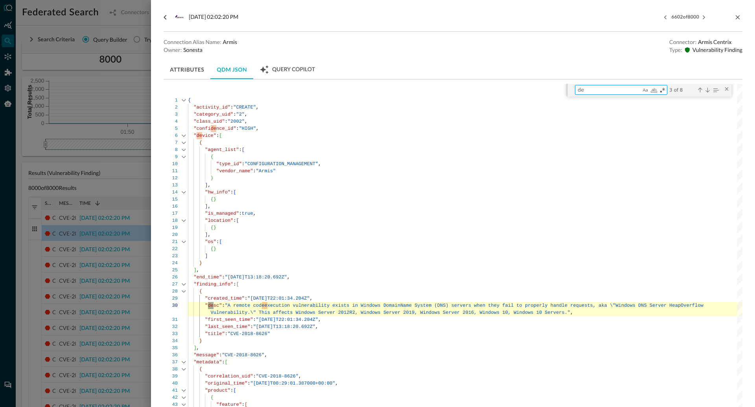
scroll to position [64, 0]
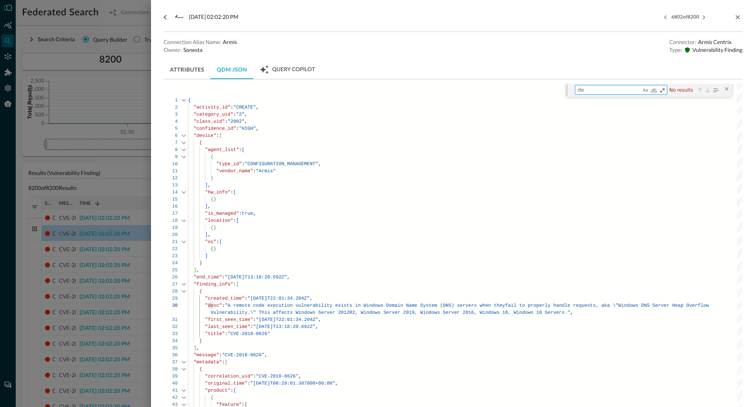
type textarea "d"
type textarea "{ "activity_id": "CREATE", "category_uid": "2", "class_uid": "2002", "confidenc…"
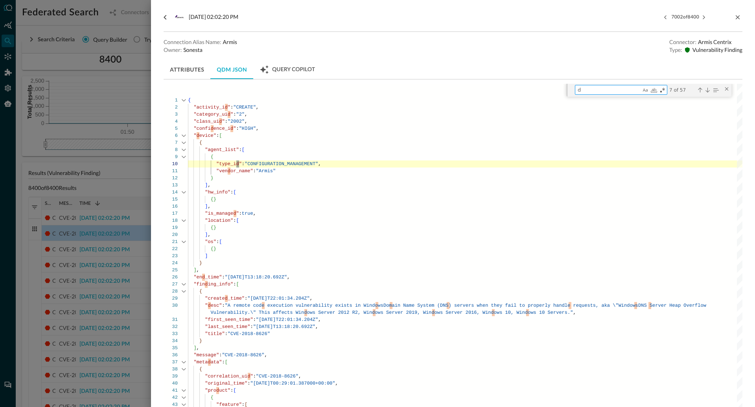
type textarea "de"
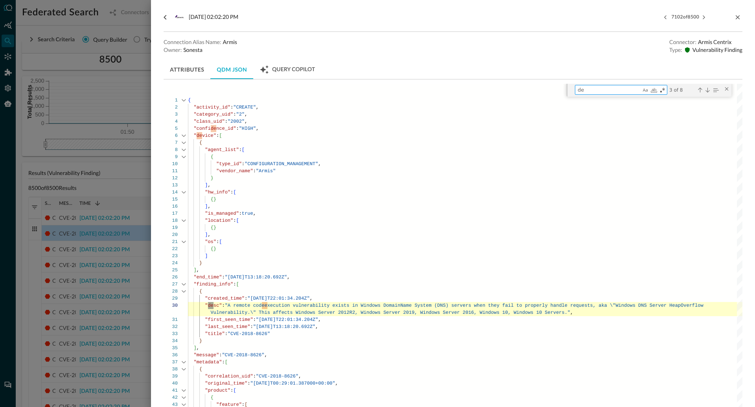
scroll to position [71, 0]
type textarea ""status_id": "NEW", "time": "2025-08-12T19:02:20.718Z", "type_uid": "VULNERABIL…"
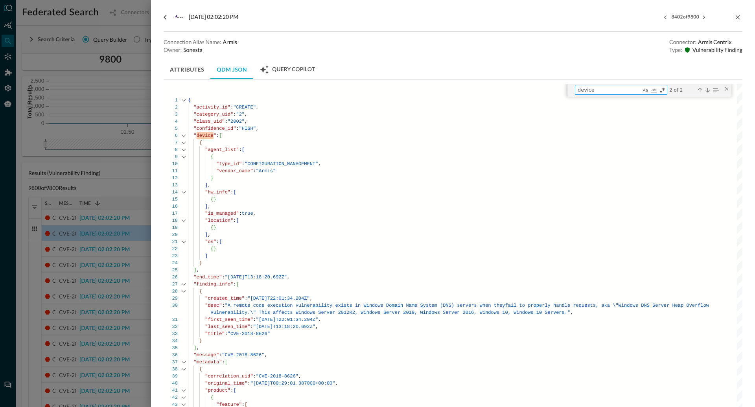
type textarea "device"
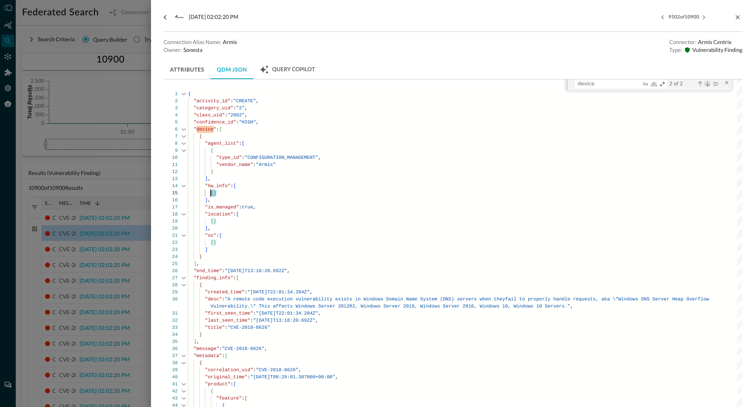
click at [708, 85] on div "Next Match (Enter)" at bounding box center [707, 84] width 6 height 6
type textarea ""status_id": "NEW", "time": "2025-08-12T19:02:20.718Z", "type_uid": "VULNERABIL…"
